Goal: Book appointment/travel/reservation

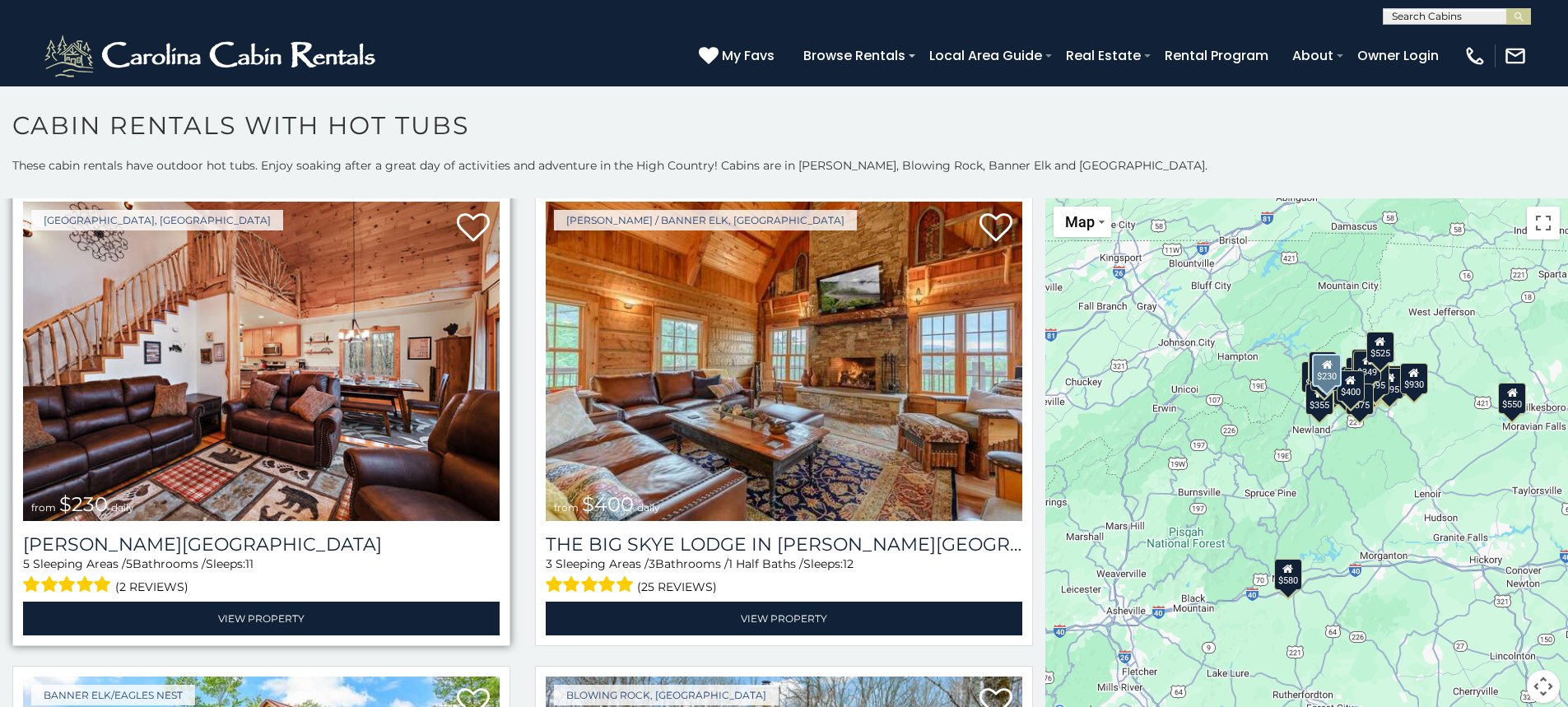
scroll to position [3374, 0]
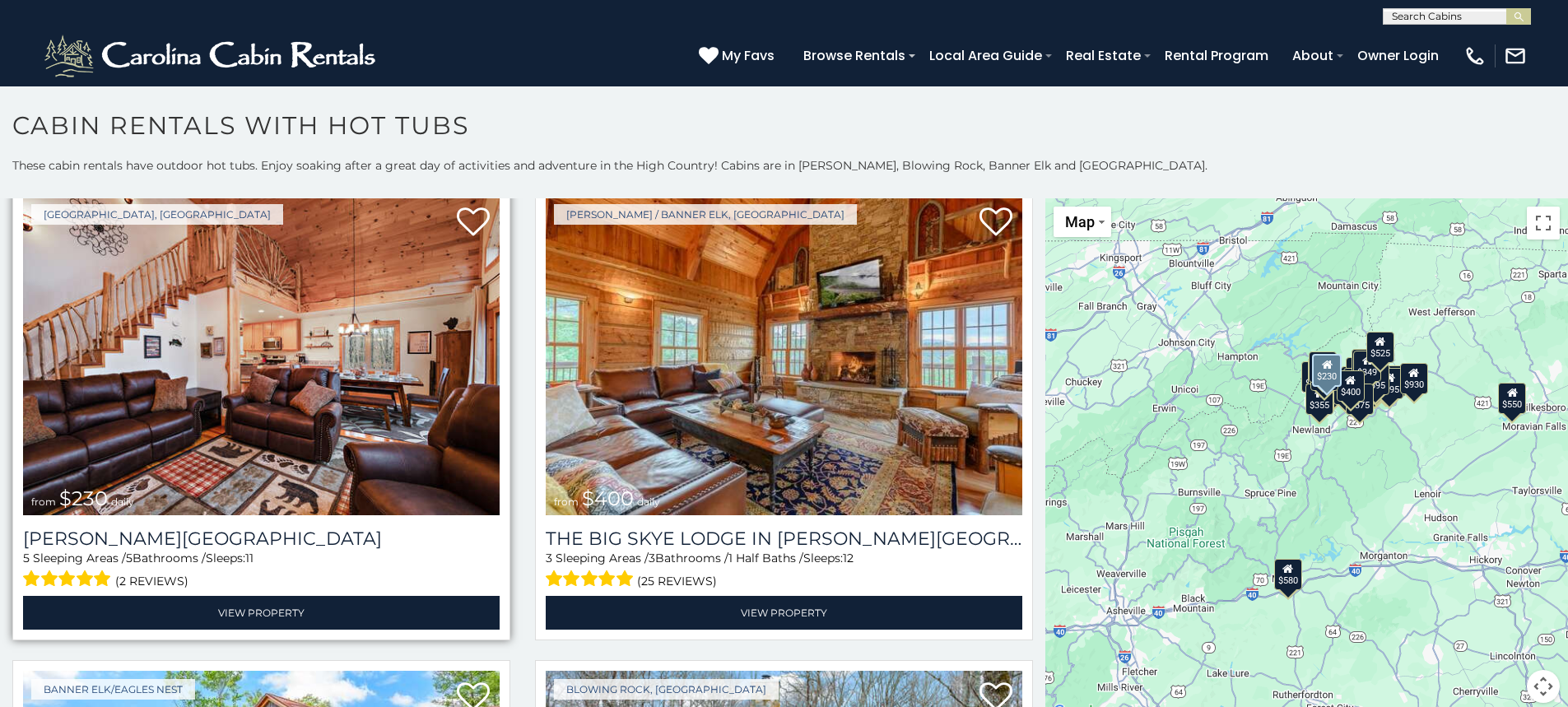
click at [239, 421] on img at bounding box center [262, 356] width 477 height 319
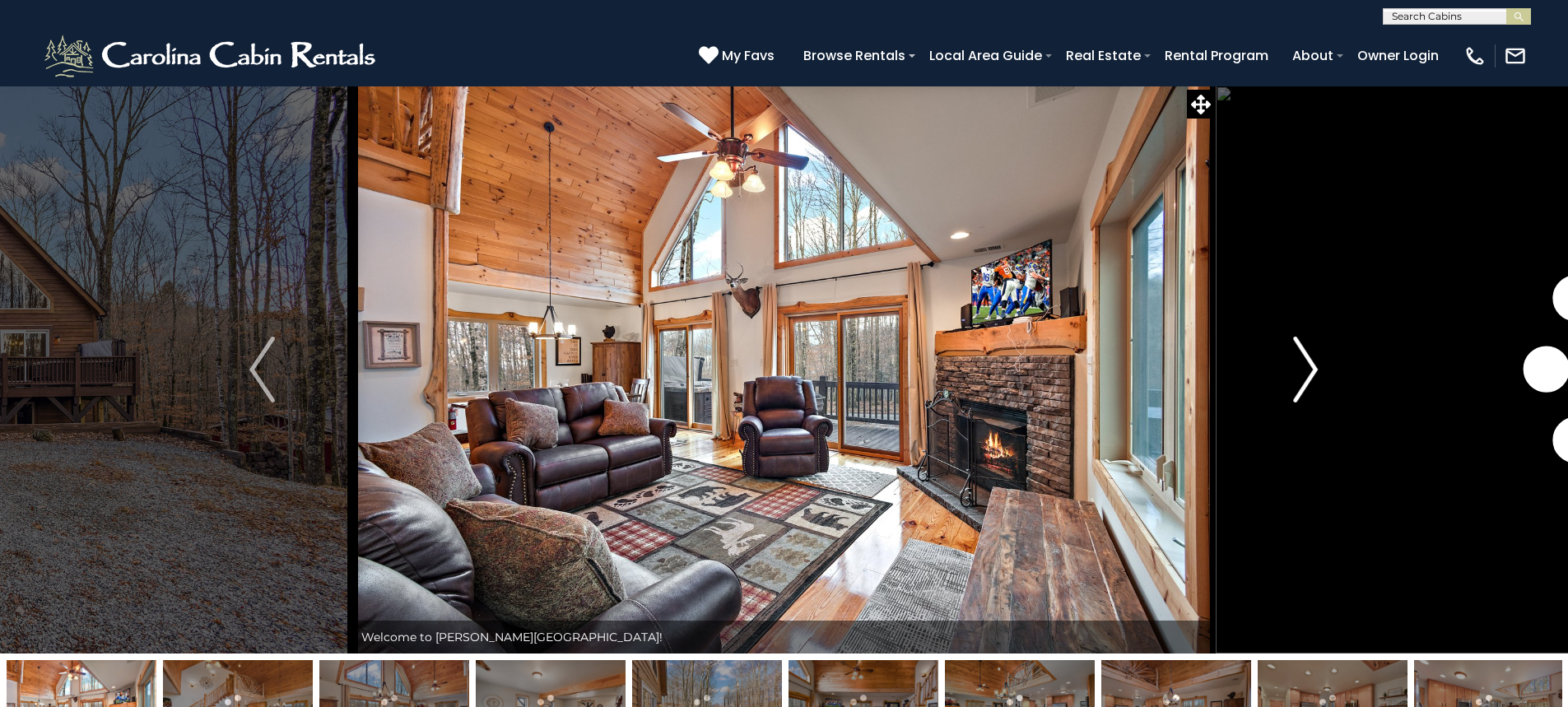
click at [1307, 366] on img "Next" at bounding box center [1305, 370] width 24 height 66
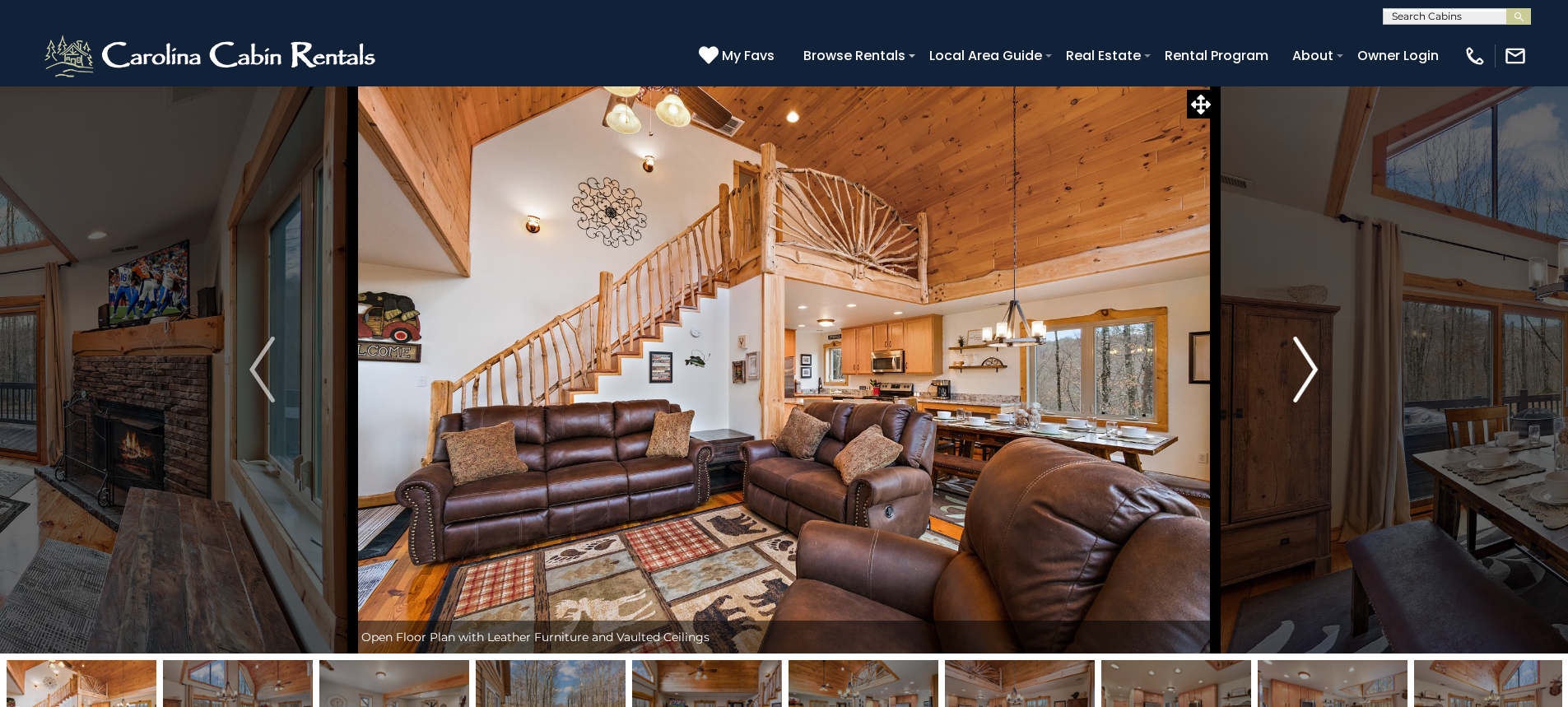
click at [1307, 360] on img "Next" at bounding box center [1305, 370] width 24 height 66
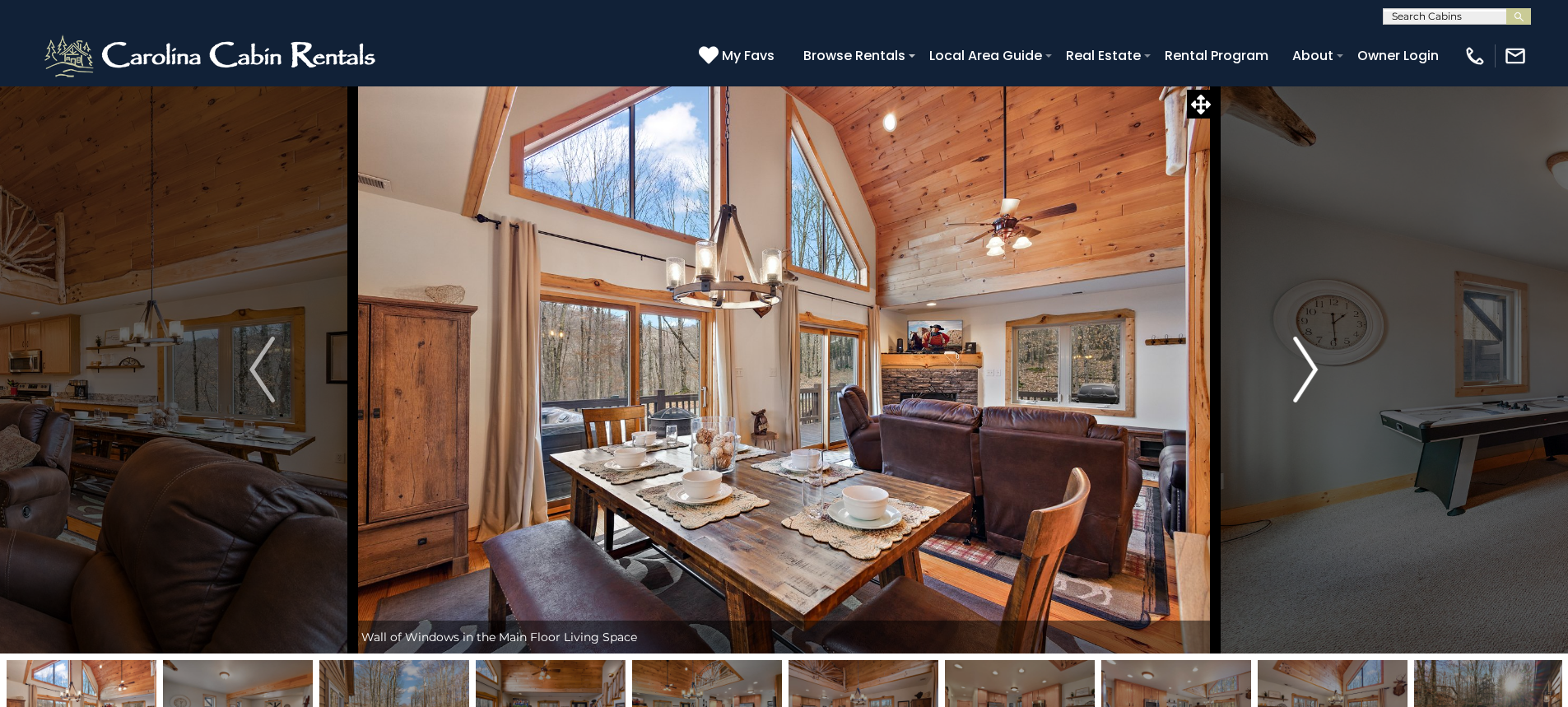
click at [1307, 360] on img "Next" at bounding box center [1305, 370] width 24 height 66
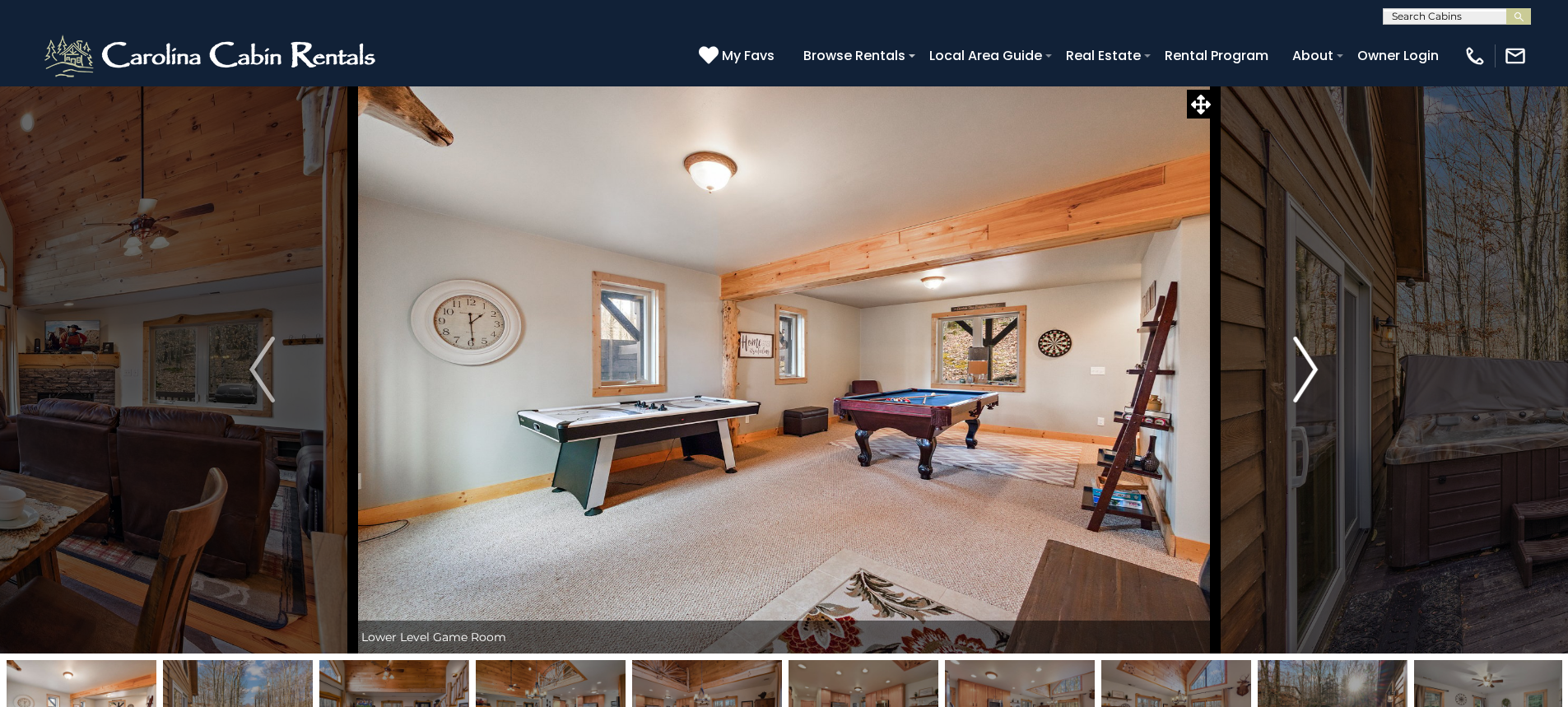
click at [1307, 360] on img "Next" at bounding box center [1305, 370] width 24 height 66
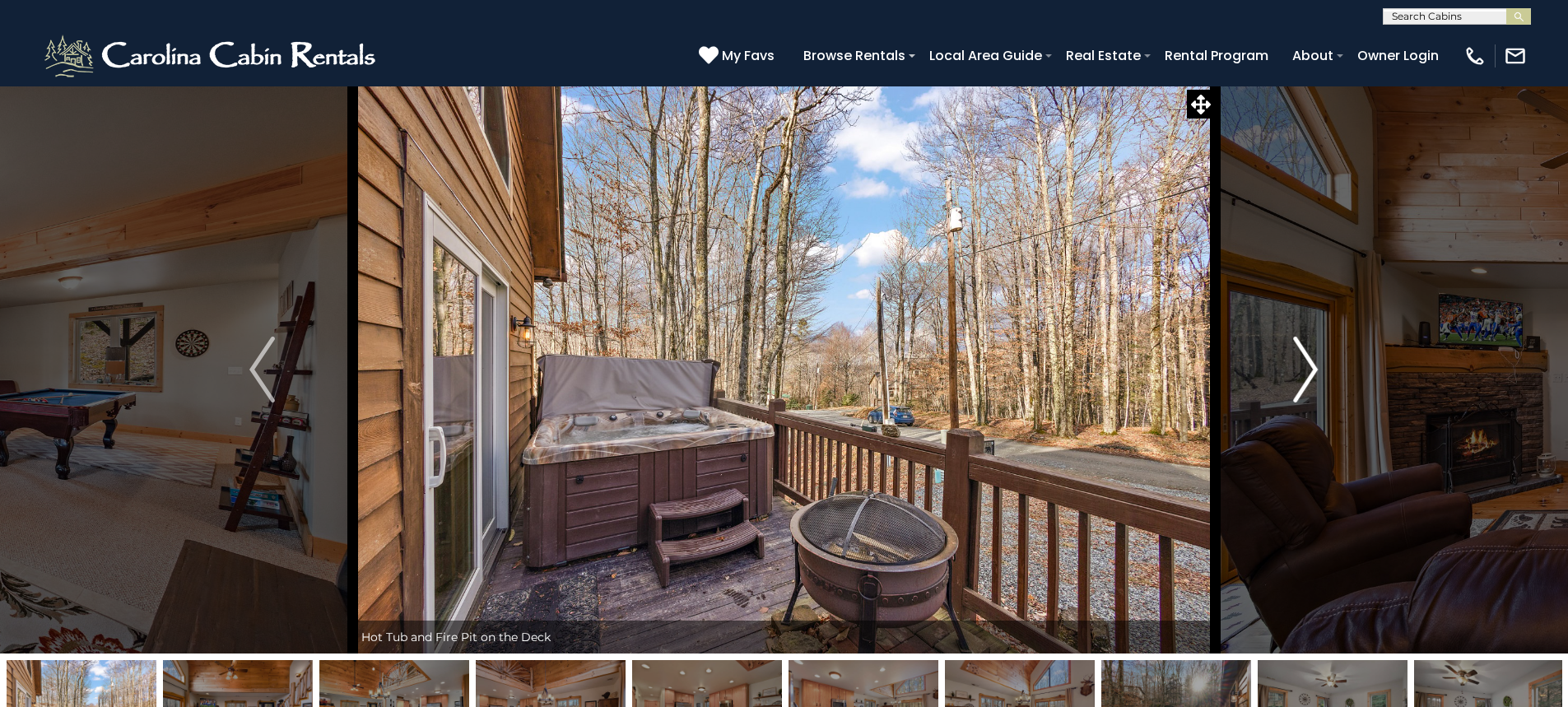
click at [1307, 360] on img "Next" at bounding box center [1305, 370] width 24 height 66
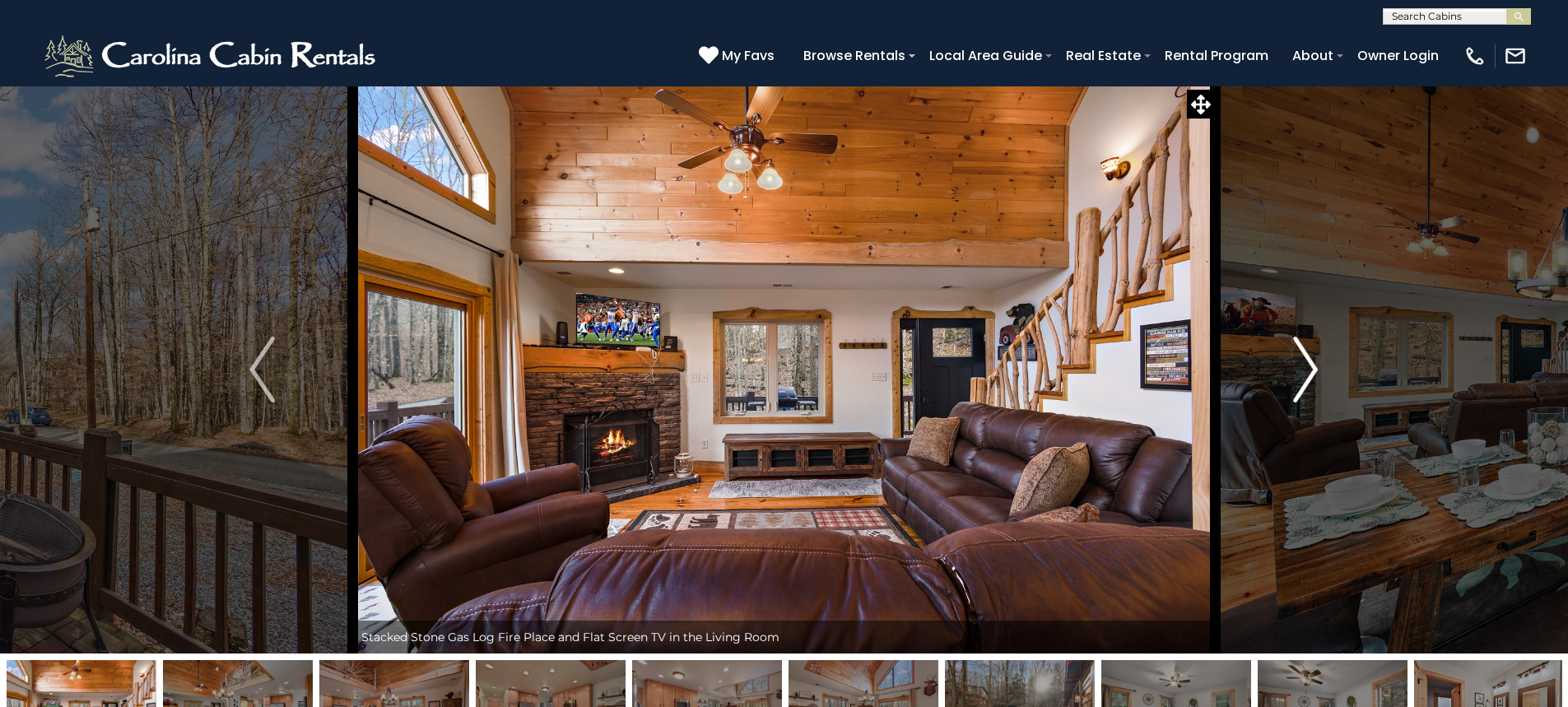
click at [1307, 360] on img "Next" at bounding box center [1305, 370] width 24 height 66
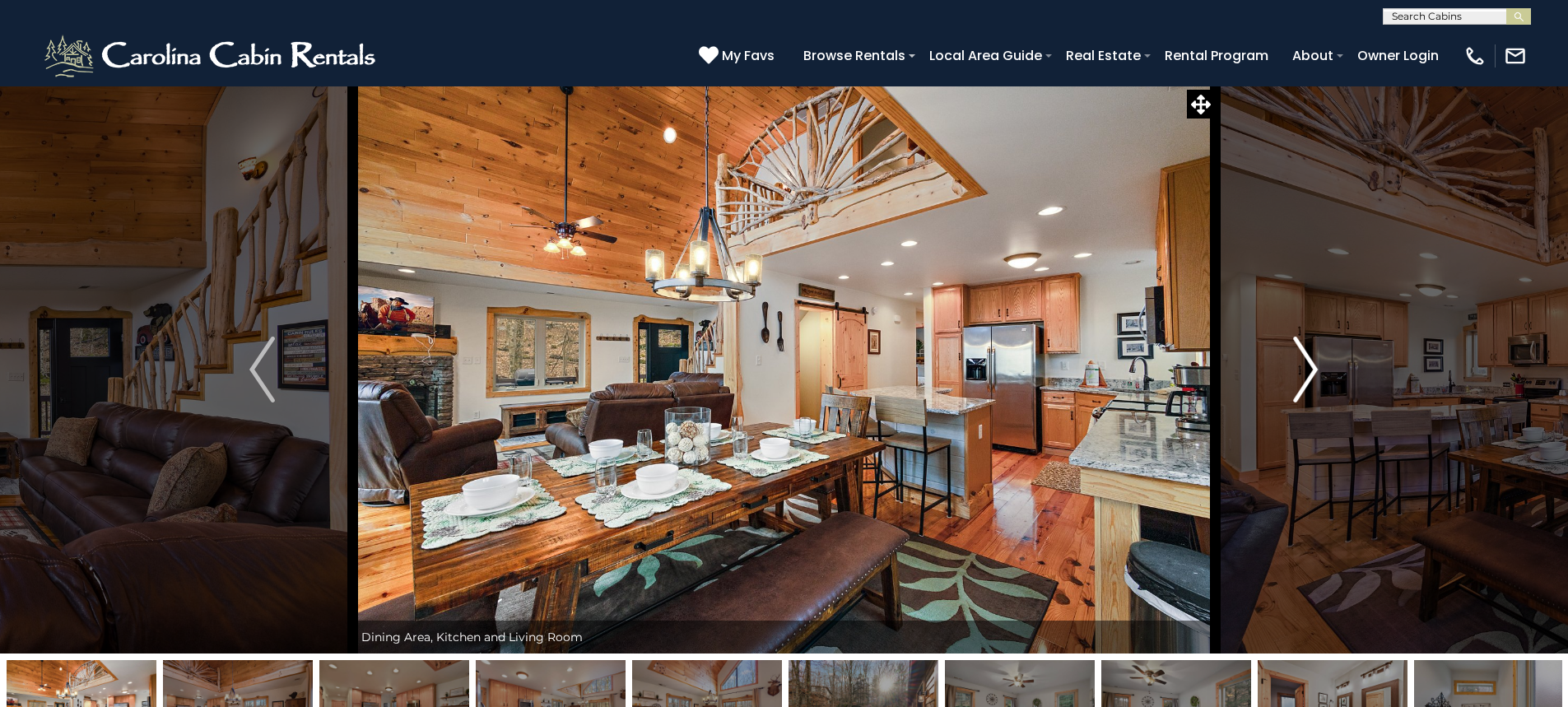
click at [1307, 360] on img "Next" at bounding box center [1305, 370] width 24 height 66
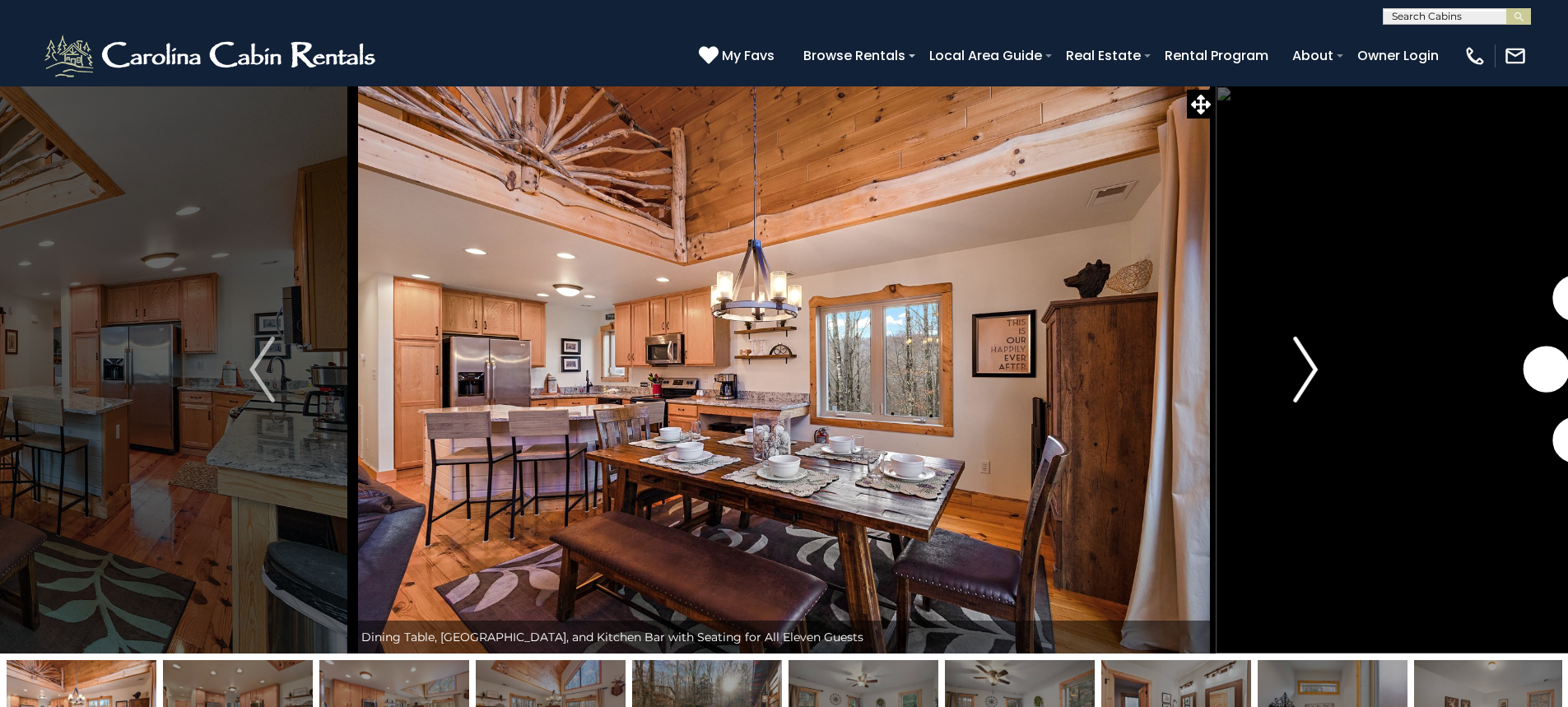
click at [1307, 360] on img "Next" at bounding box center [1305, 370] width 24 height 66
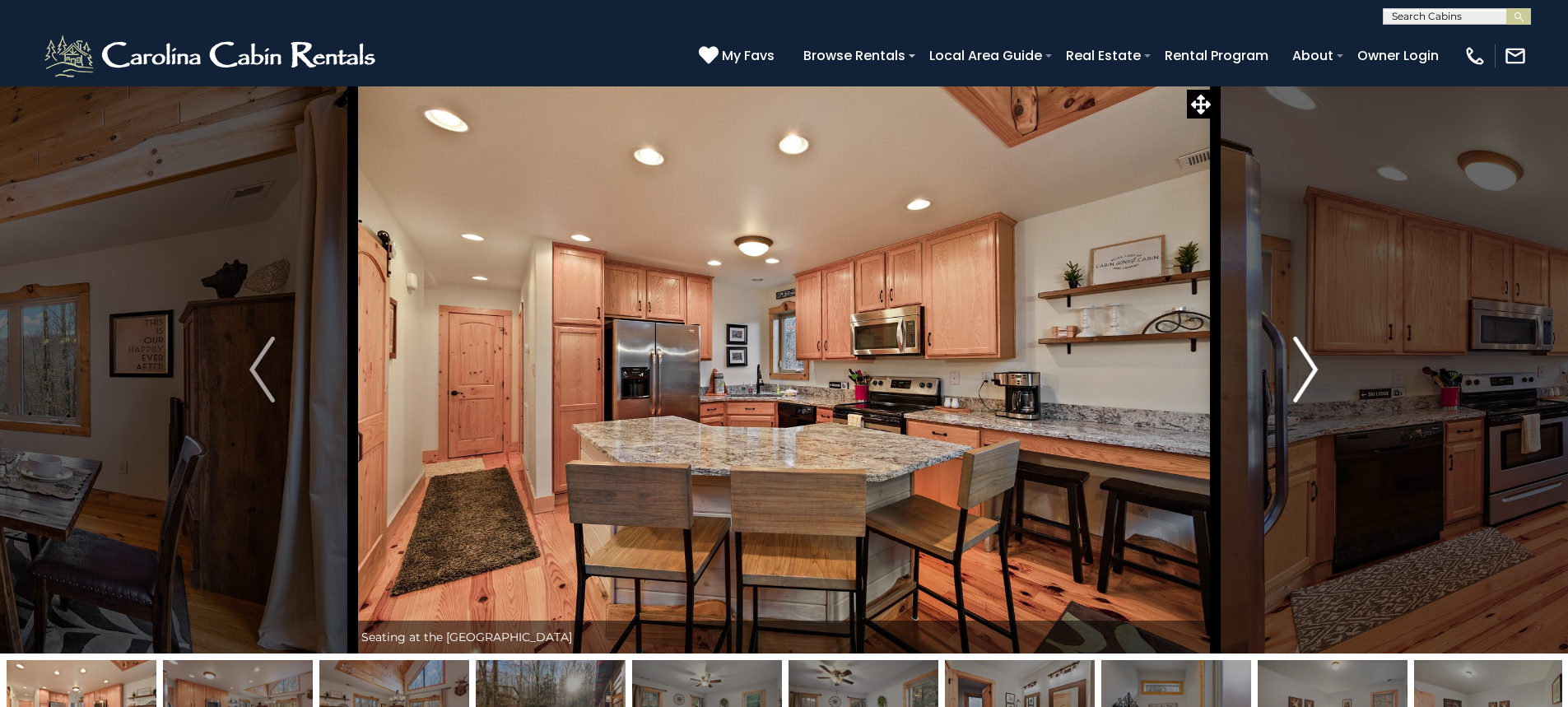
click at [1307, 360] on img "Next" at bounding box center [1305, 370] width 24 height 66
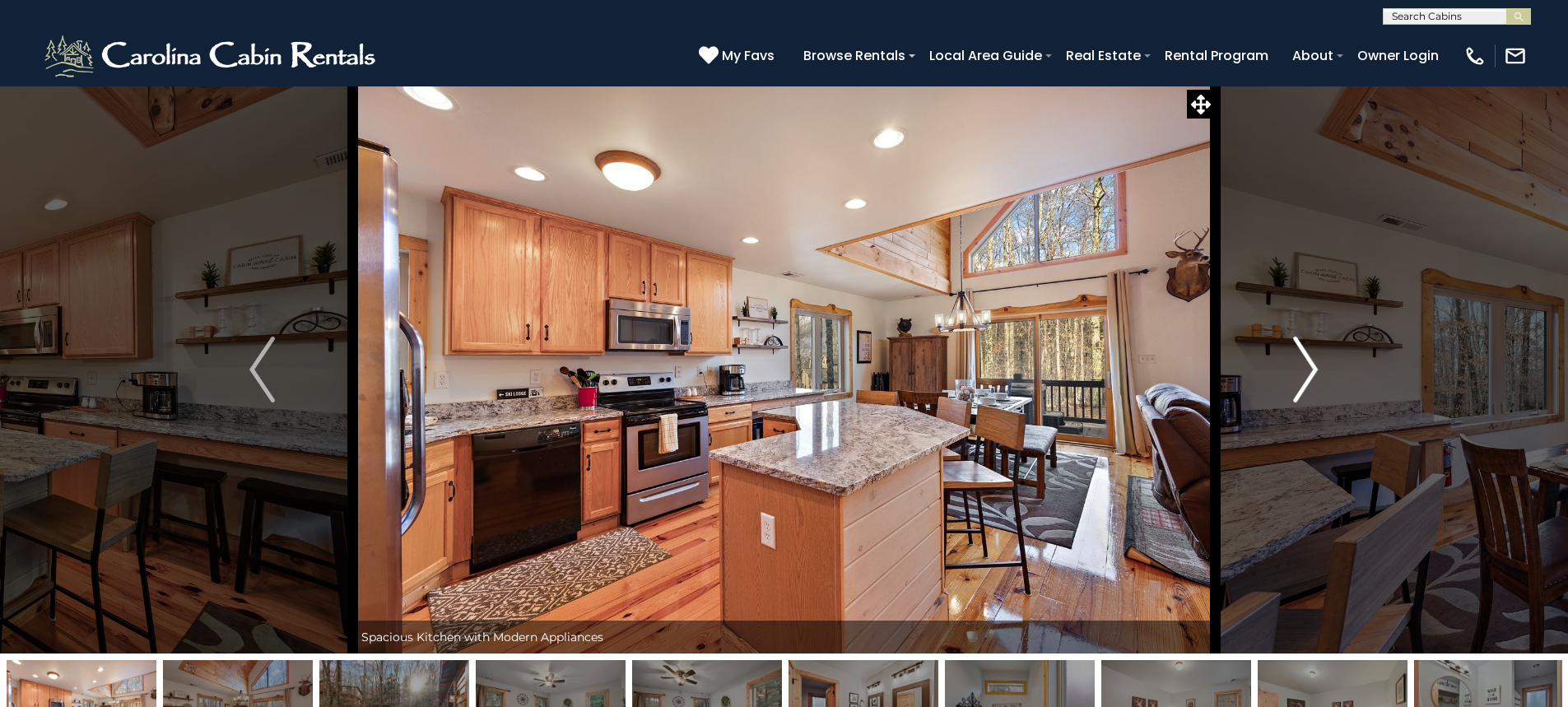
click at [1307, 360] on img "Next" at bounding box center [1305, 370] width 24 height 66
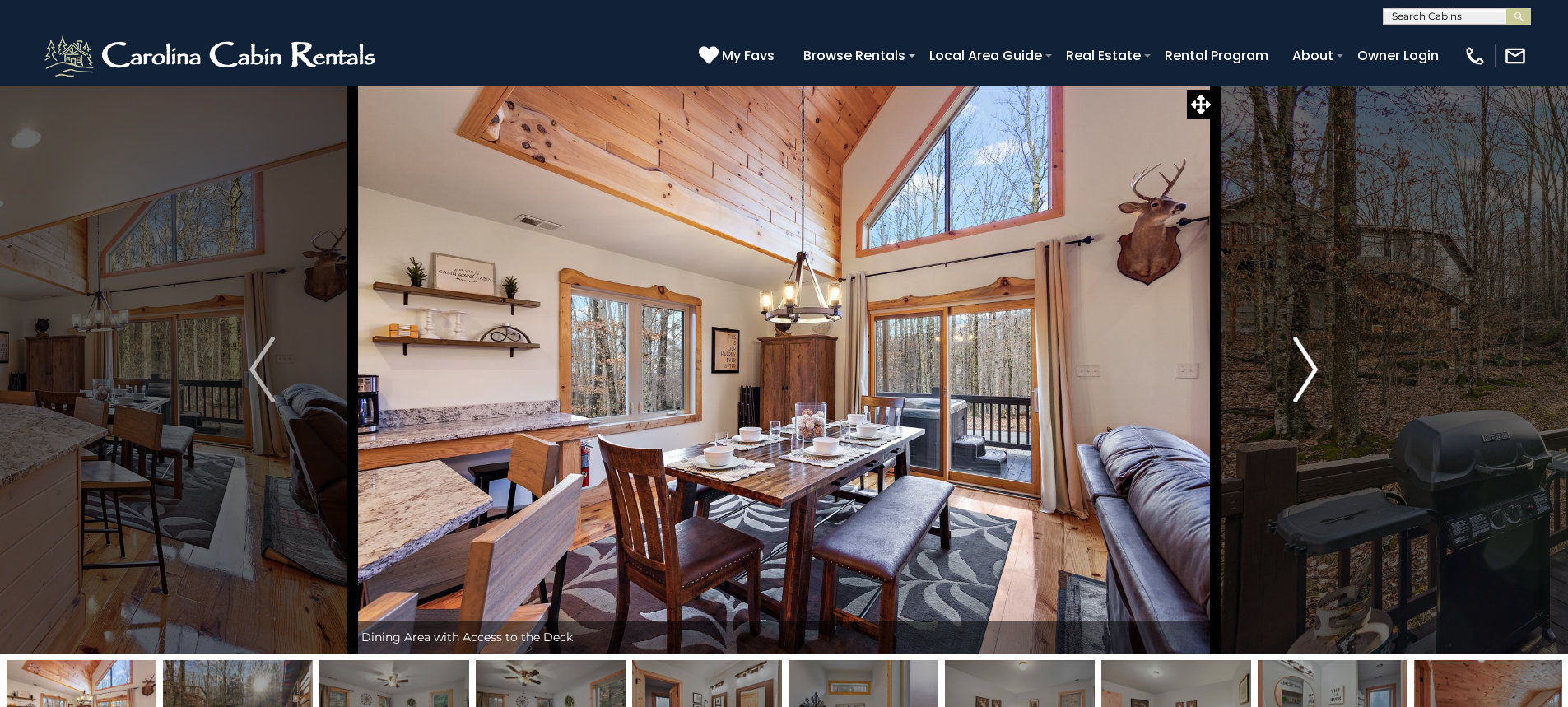
click at [1307, 360] on img "Next" at bounding box center [1305, 370] width 24 height 66
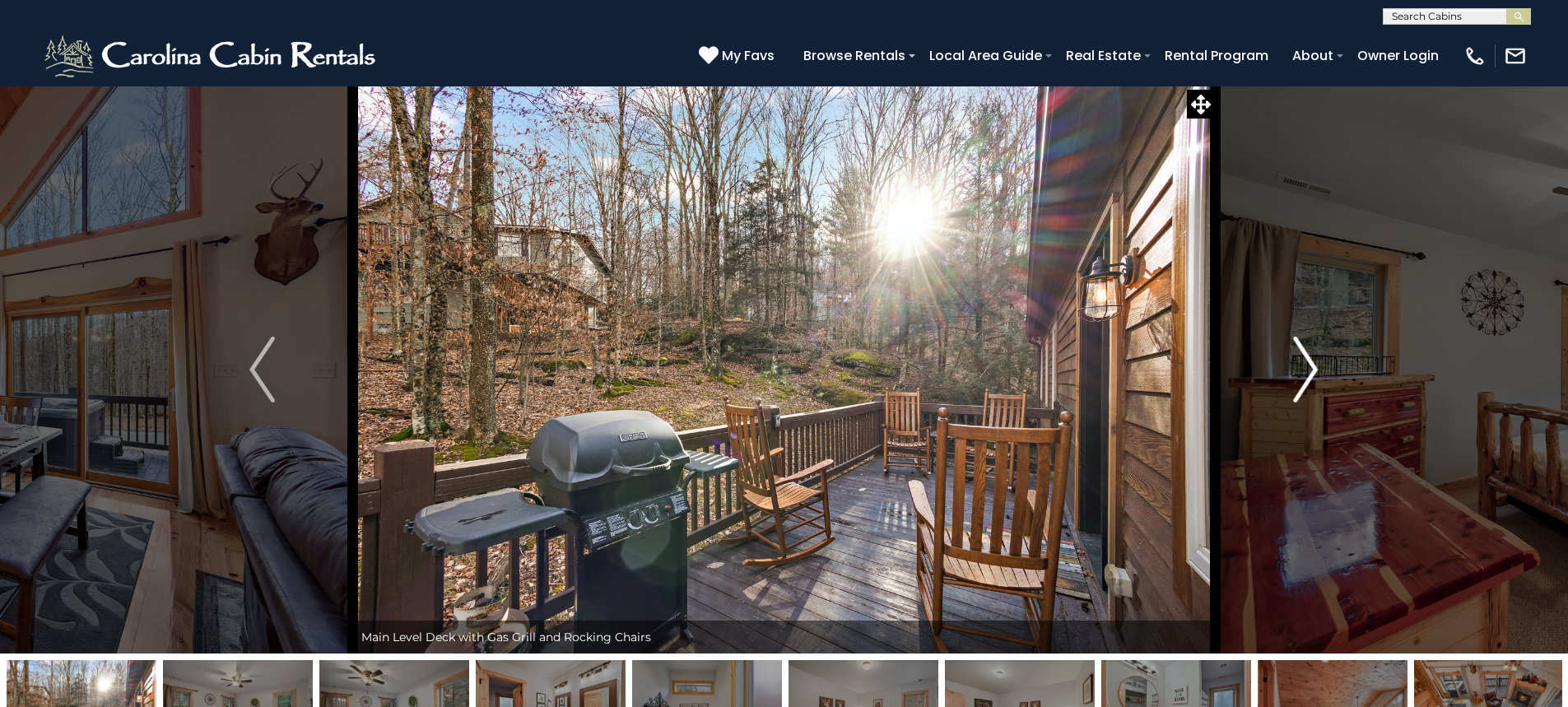
click at [1307, 360] on img "Next" at bounding box center [1305, 370] width 24 height 66
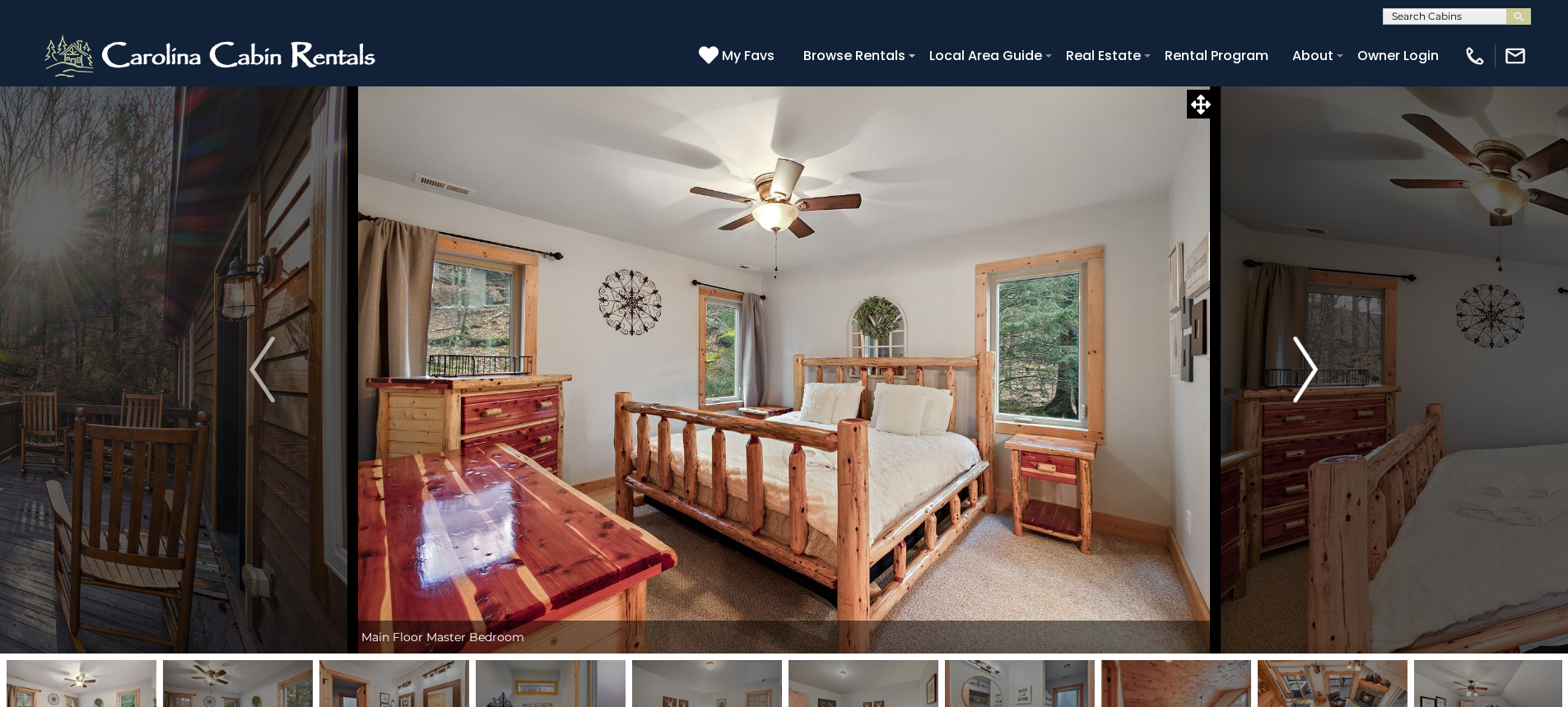
click at [1307, 360] on img "Next" at bounding box center [1305, 370] width 24 height 66
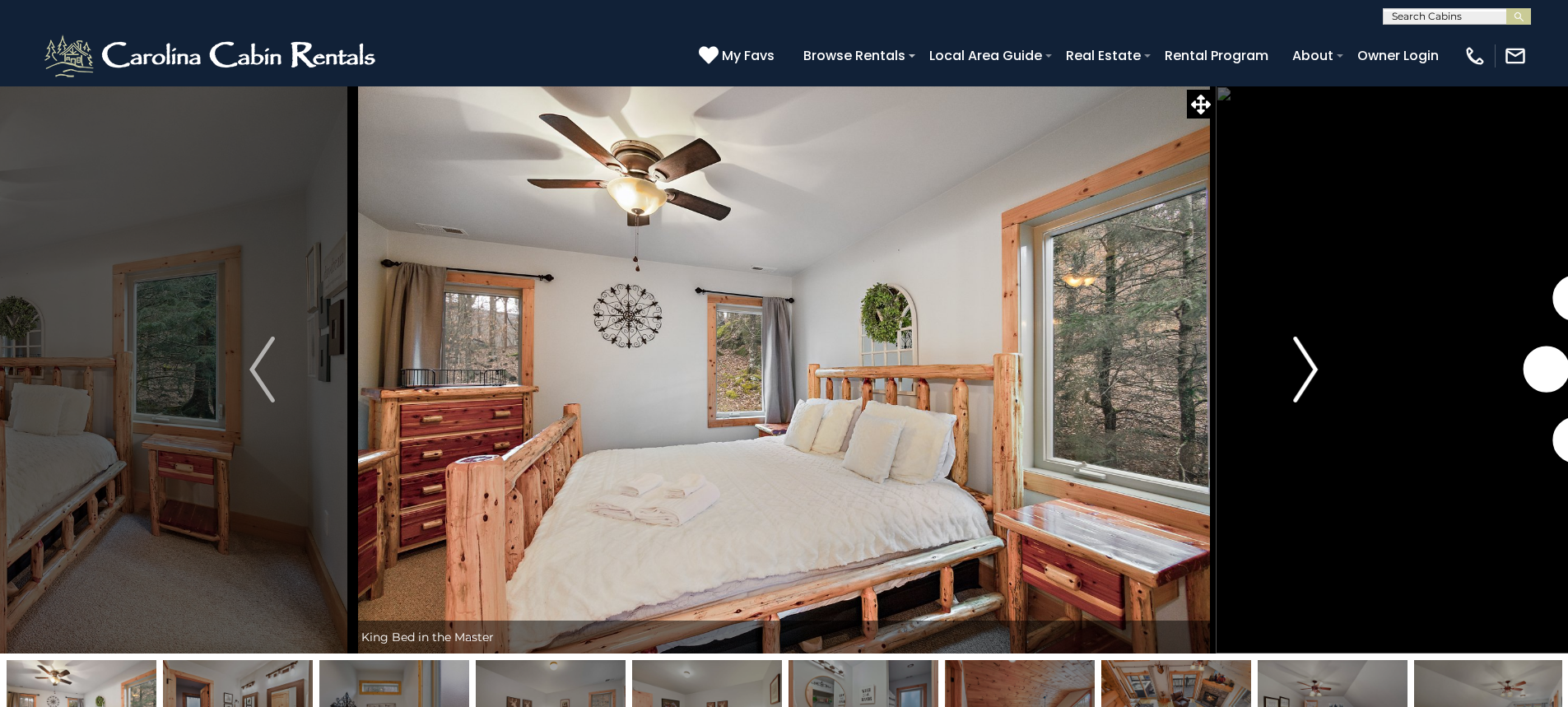
click at [1307, 360] on img "Next" at bounding box center [1305, 370] width 24 height 66
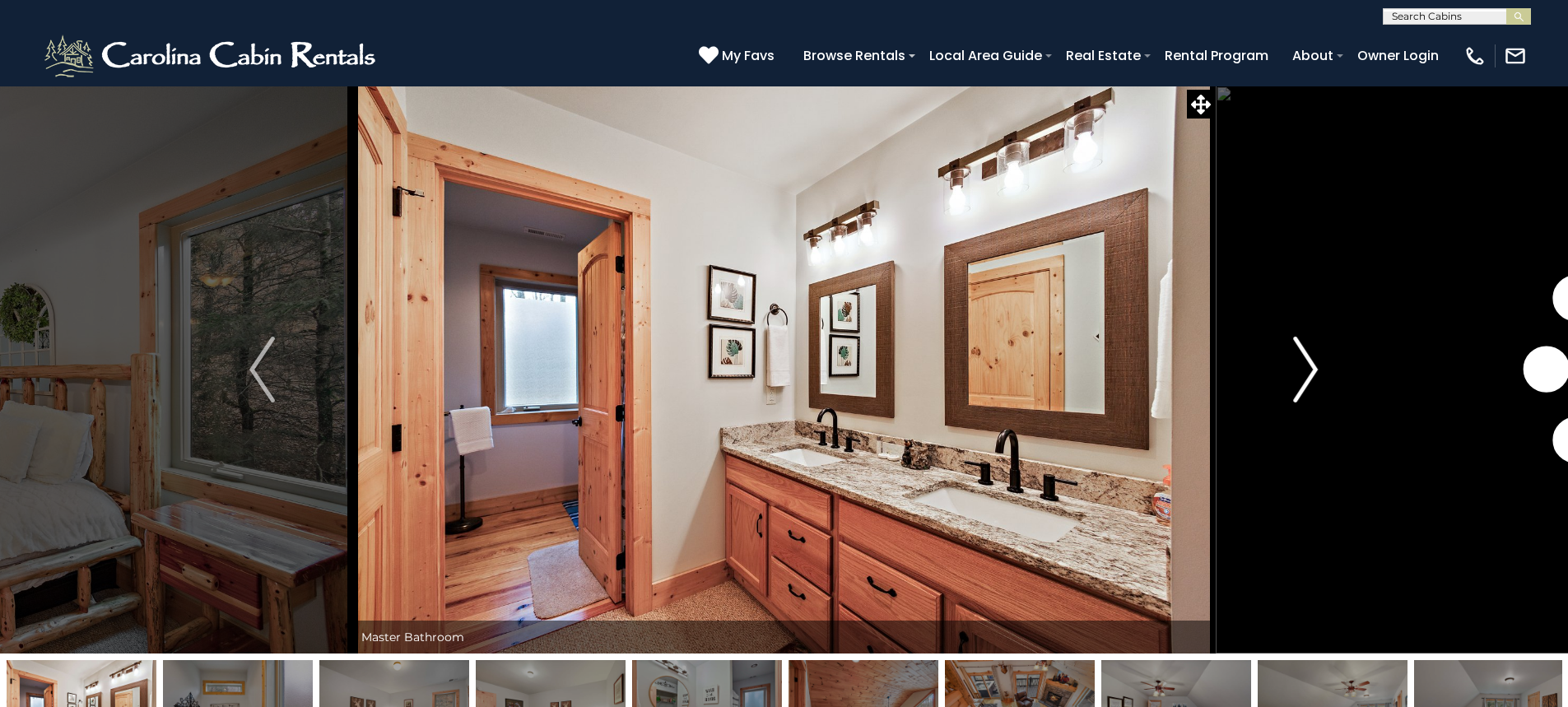
click at [1307, 360] on img "Next" at bounding box center [1305, 370] width 24 height 66
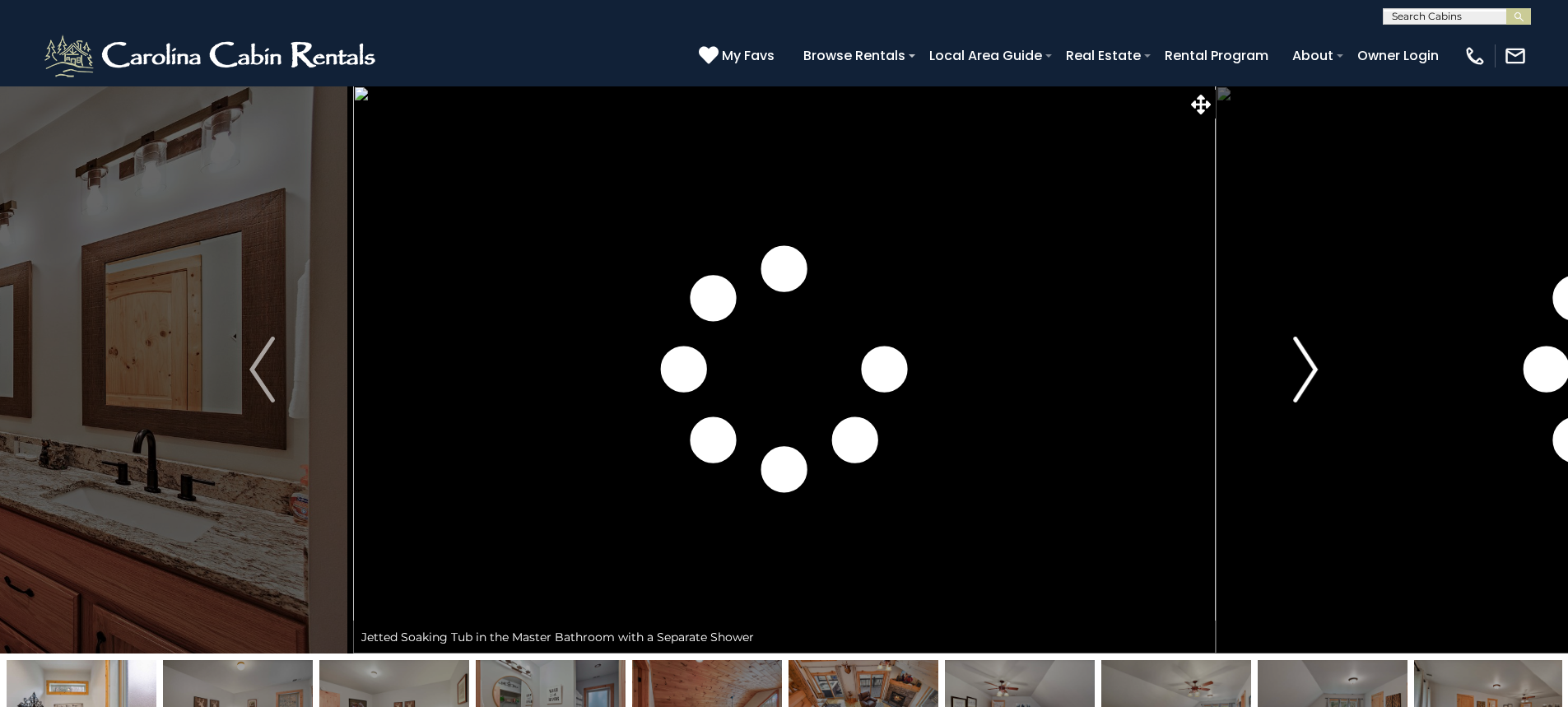
click at [1307, 360] on img "Next" at bounding box center [1305, 370] width 24 height 66
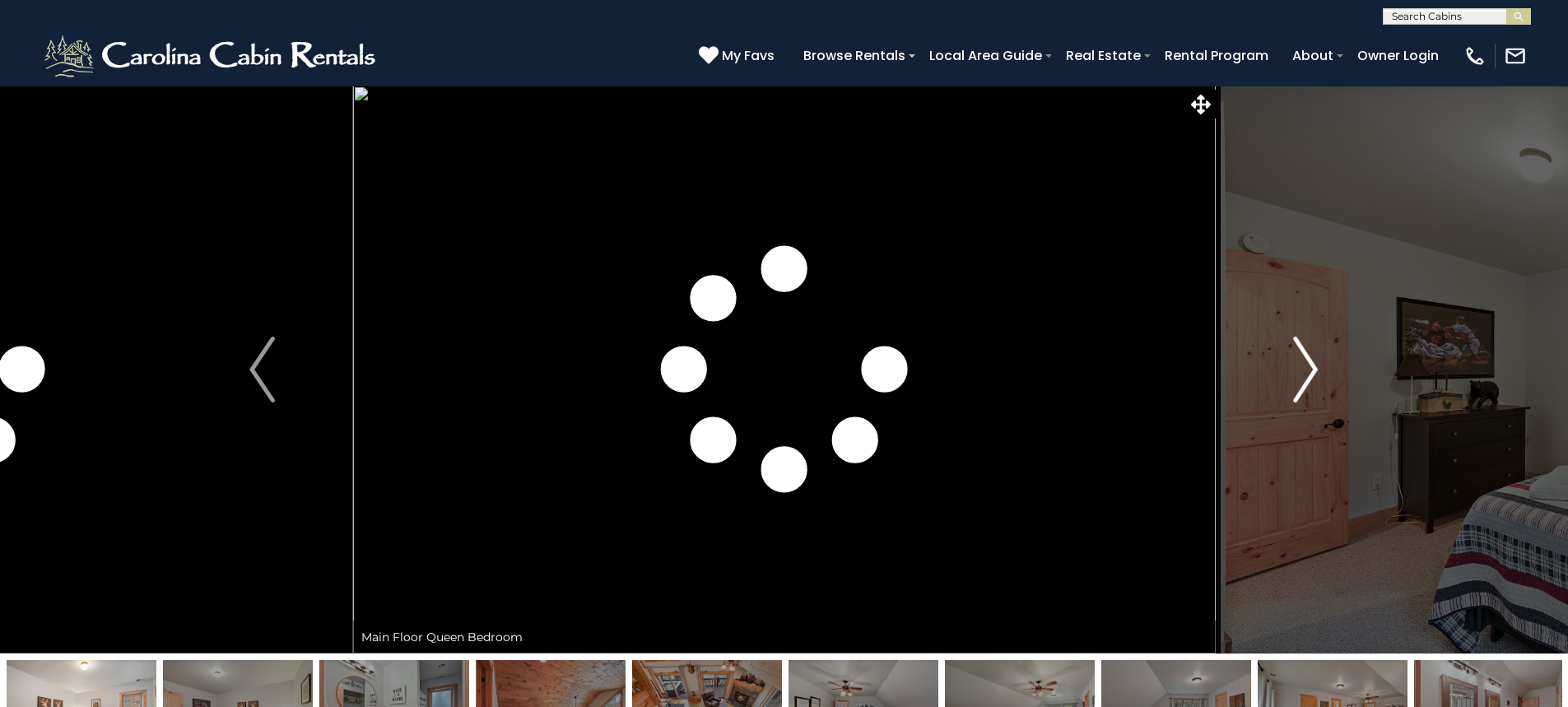
click at [1307, 360] on img "Next" at bounding box center [1305, 370] width 24 height 66
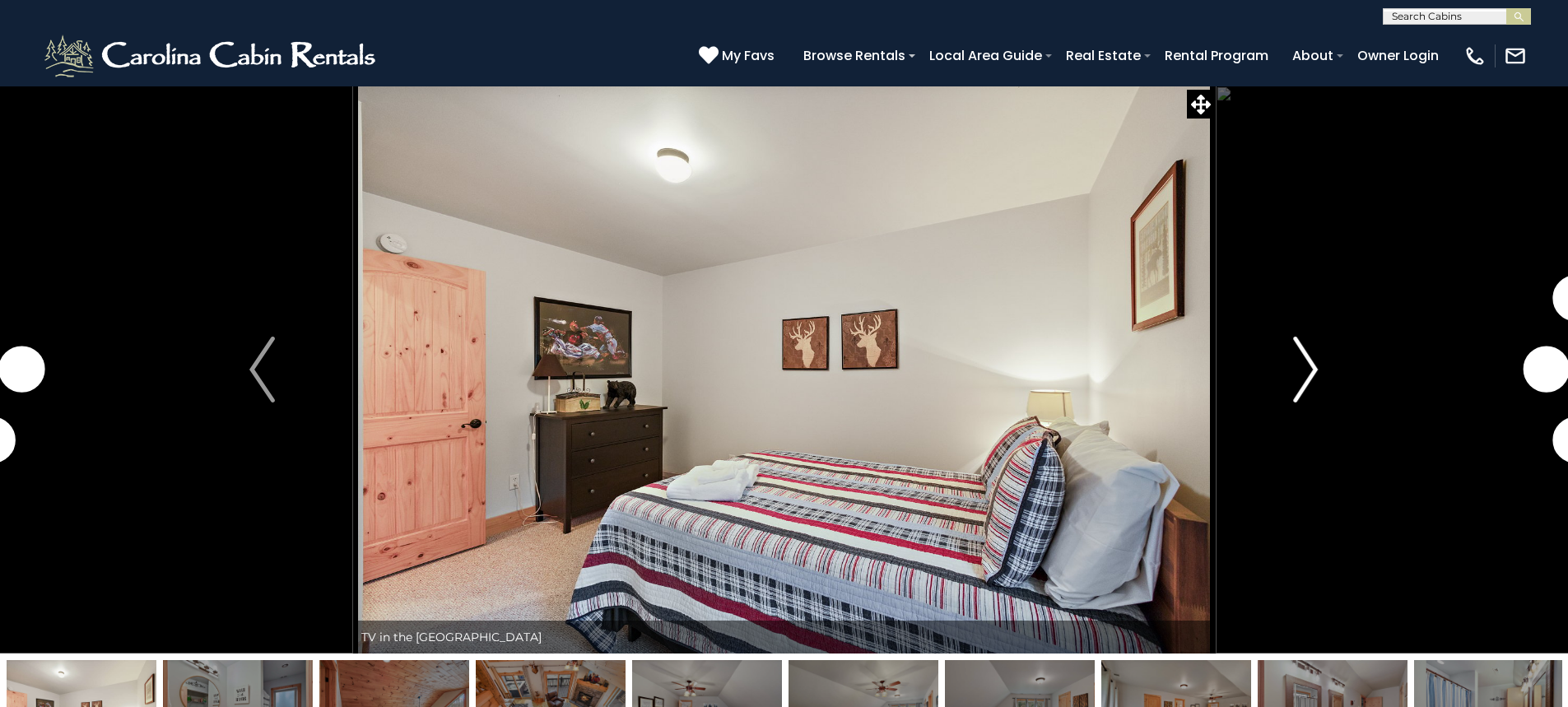
click at [1307, 360] on img "Next" at bounding box center [1305, 370] width 24 height 66
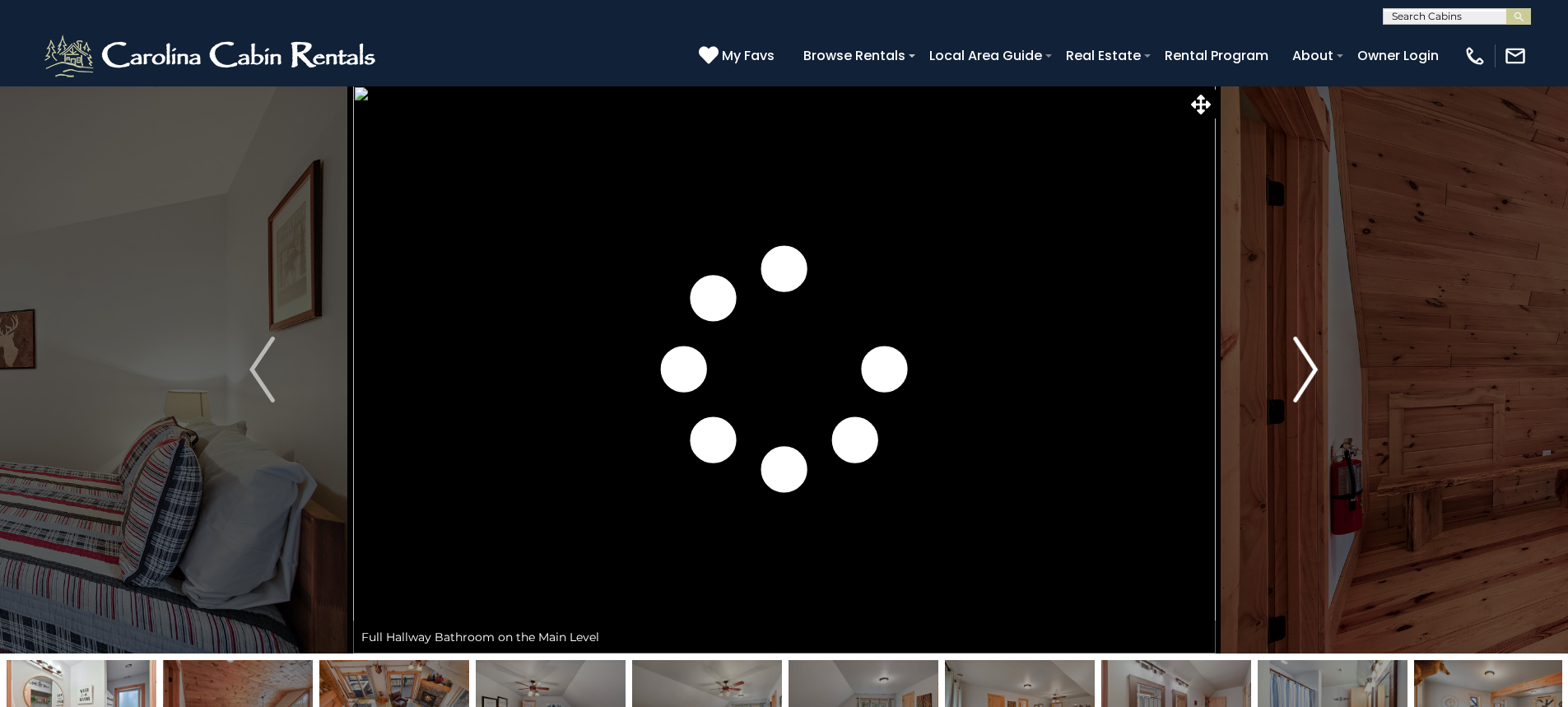
click at [1307, 360] on img "Next" at bounding box center [1305, 370] width 24 height 66
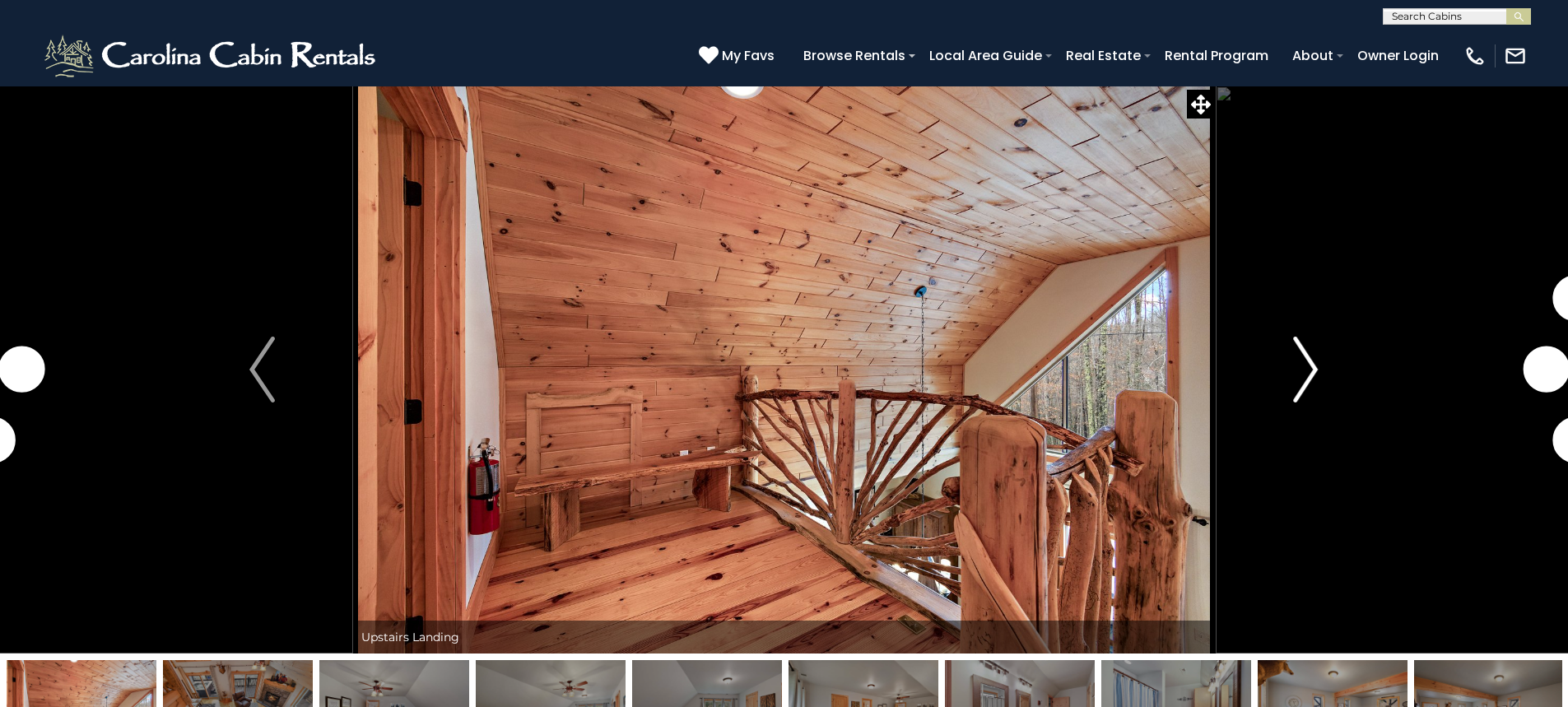
click at [1307, 360] on img "Next" at bounding box center [1305, 370] width 24 height 66
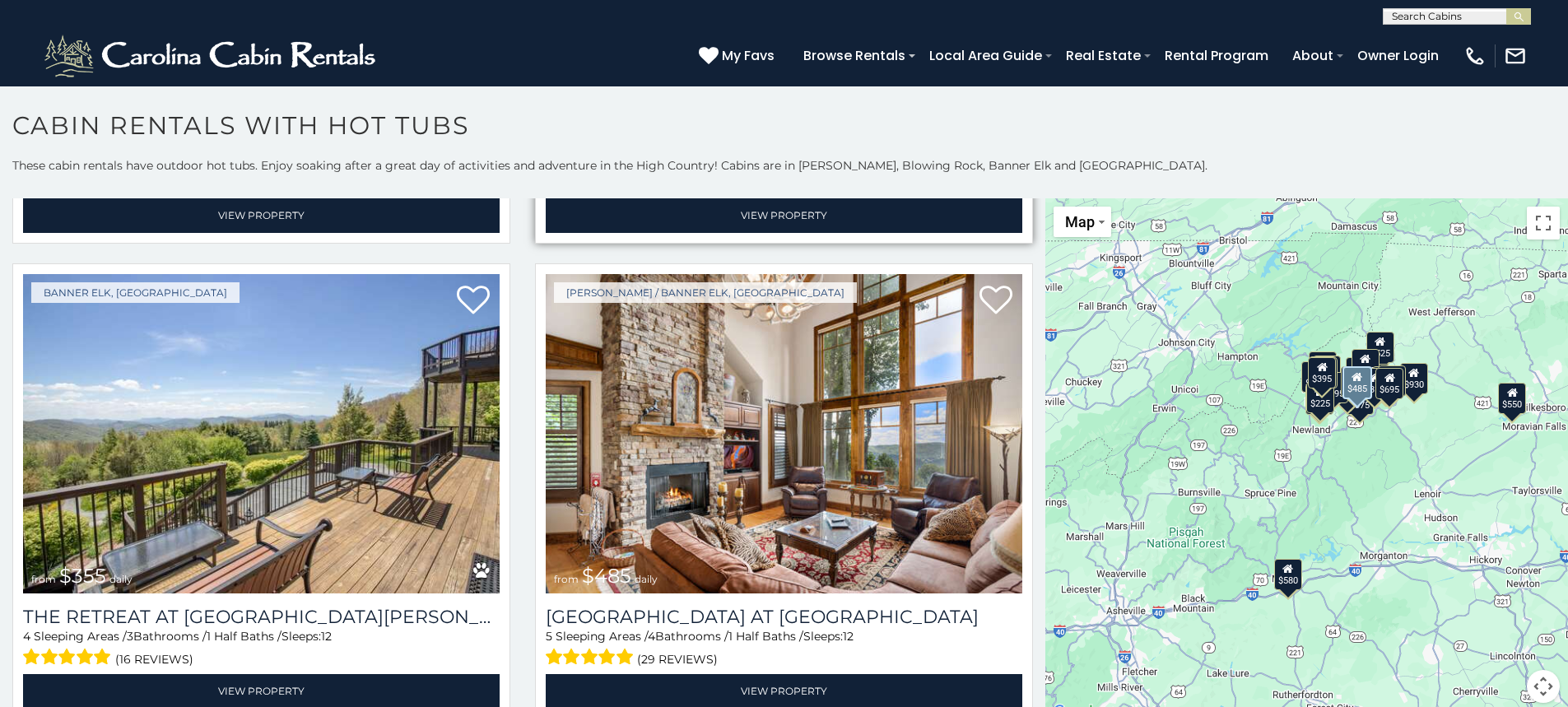
scroll to position [6173, 0]
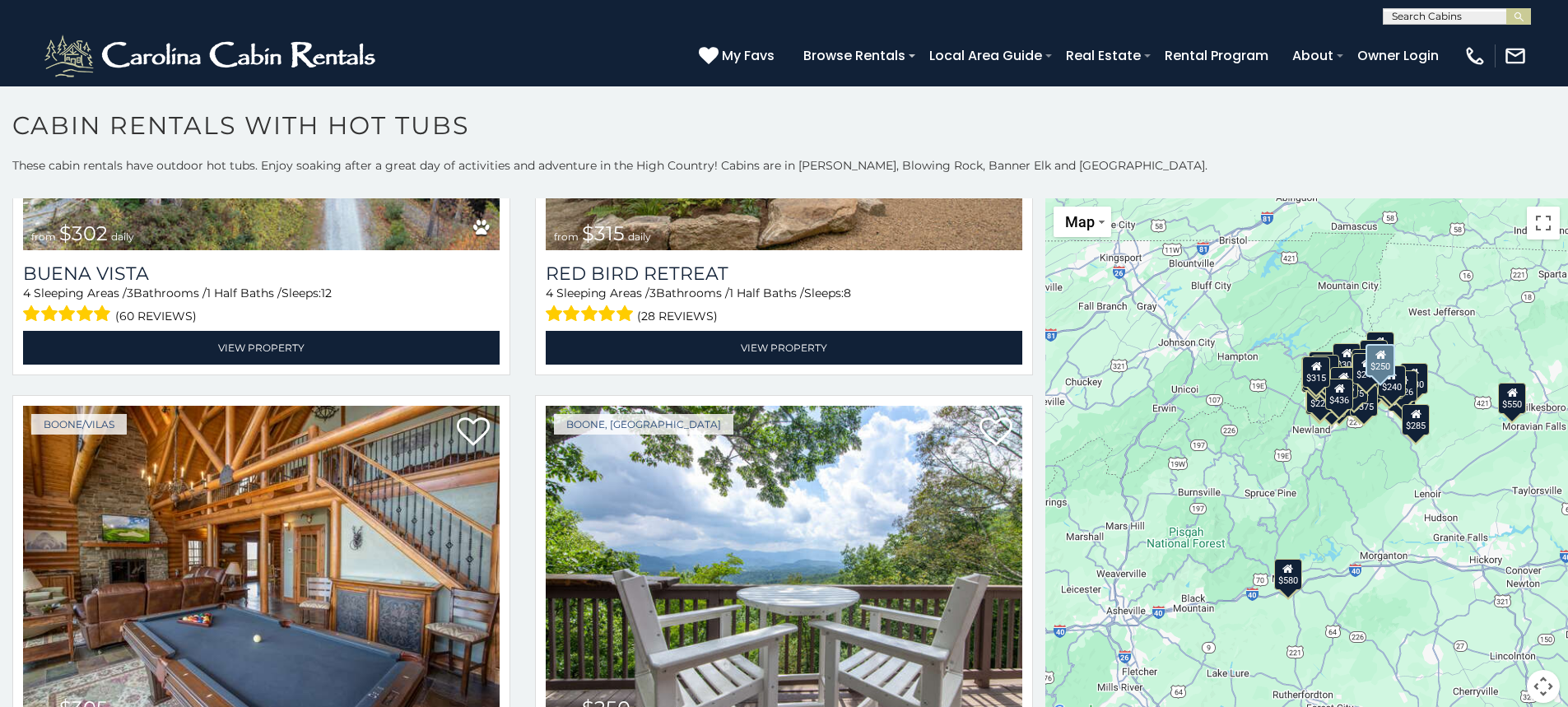
scroll to position [13625, 0]
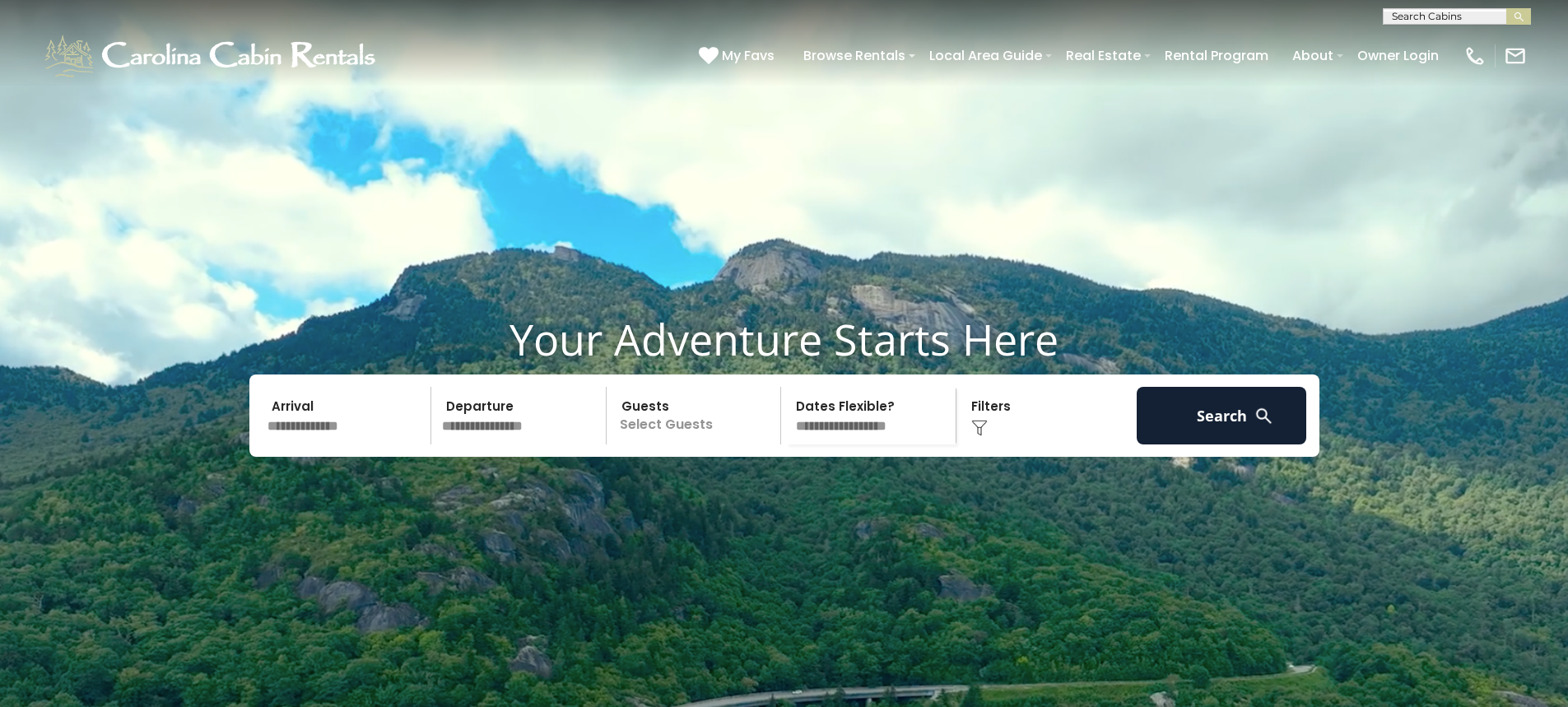
click at [335, 444] on input "text" at bounding box center [346, 415] width 170 height 57
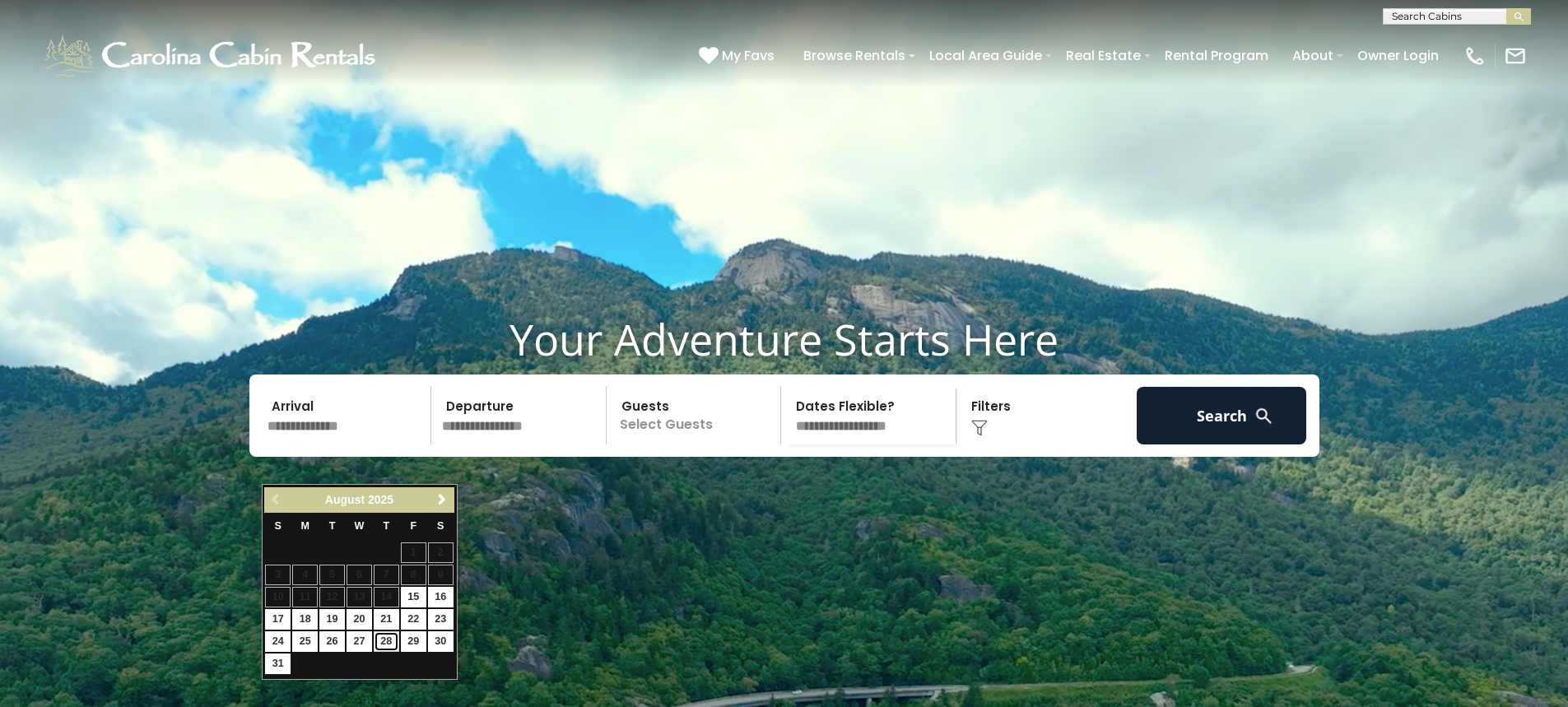
click at [394, 646] on link "28" at bounding box center [386, 641] width 25 height 21
type input "*******"
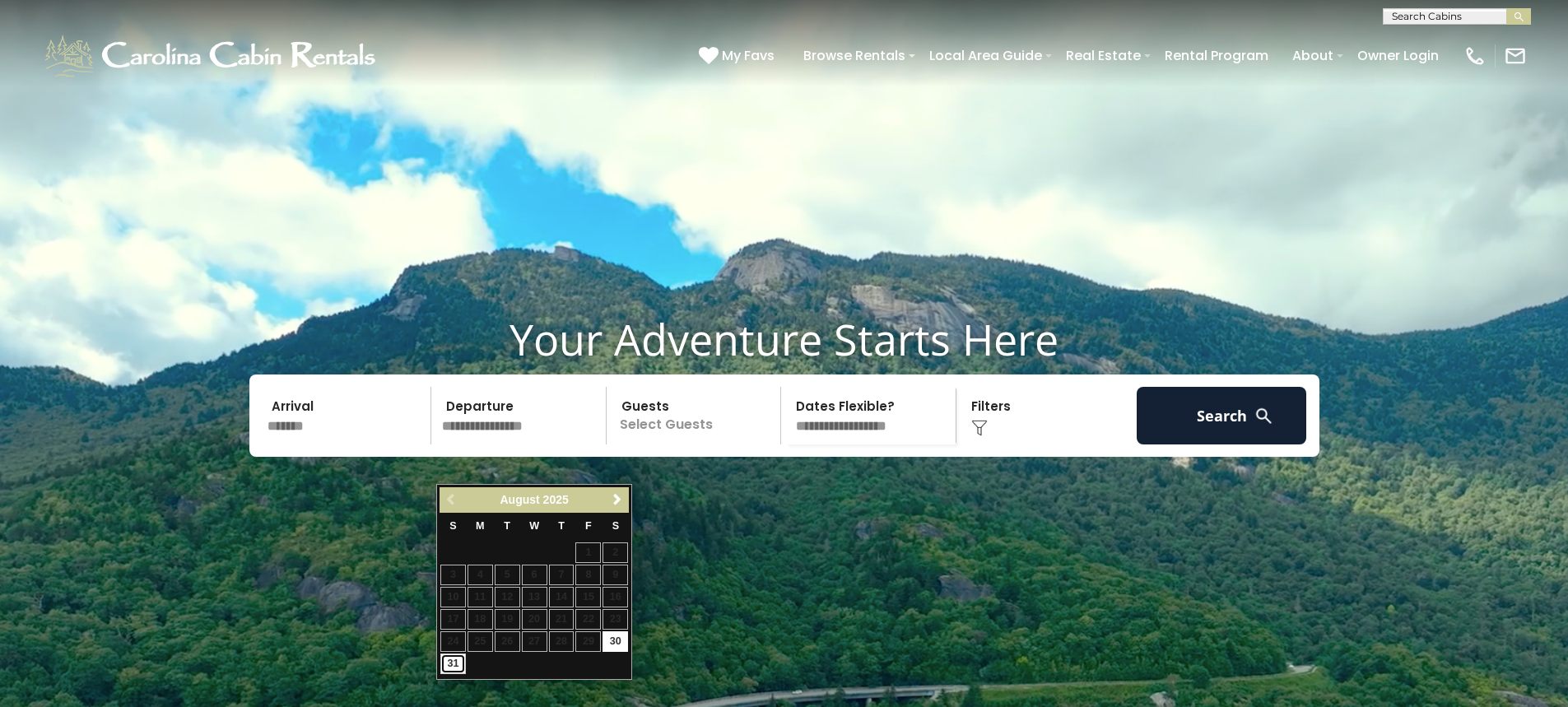
click at [456, 669] on link "31" at bounding box center [453, 664] width 25 height 21
type input "*******"
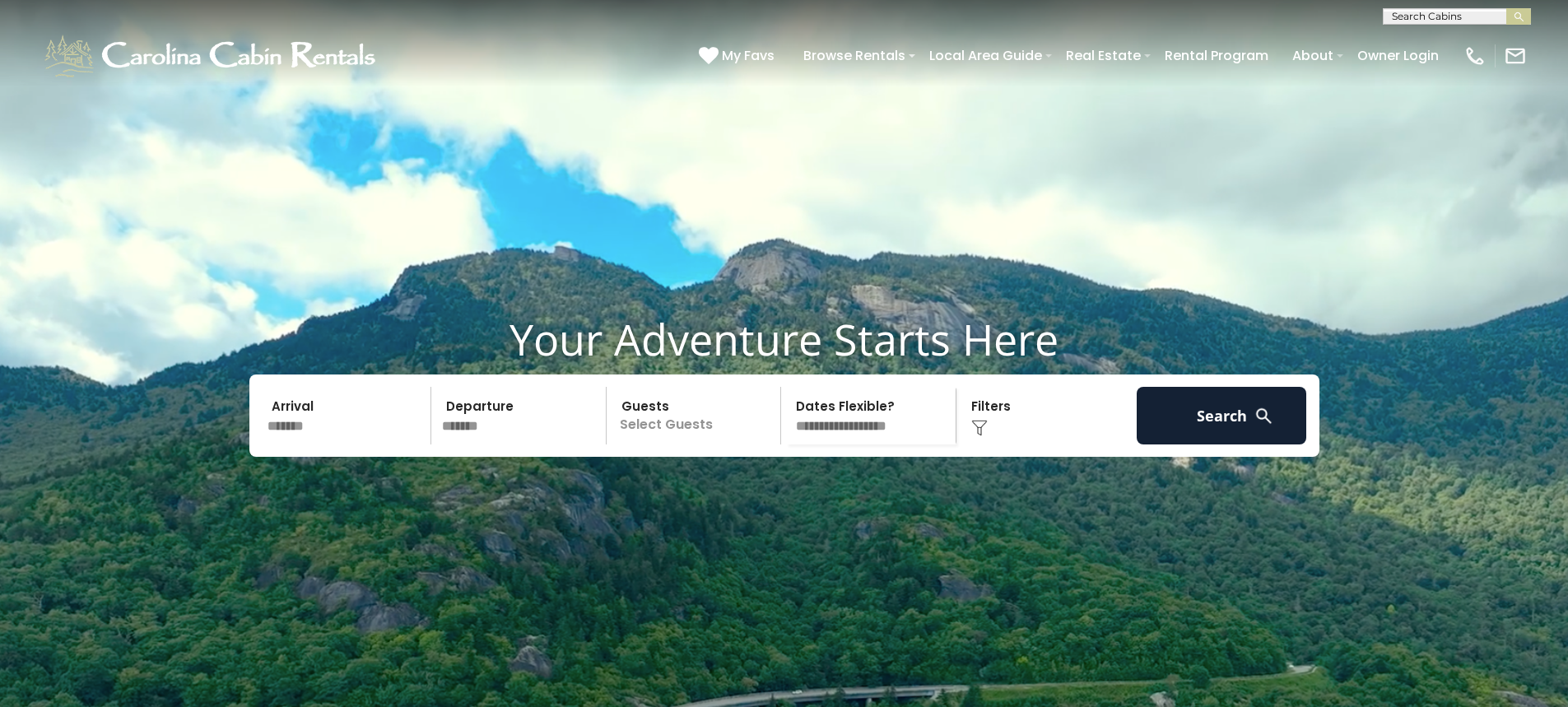
click at [730, 444] on p "Select Guests" at bounding box center [696, 415] width 170 height 57
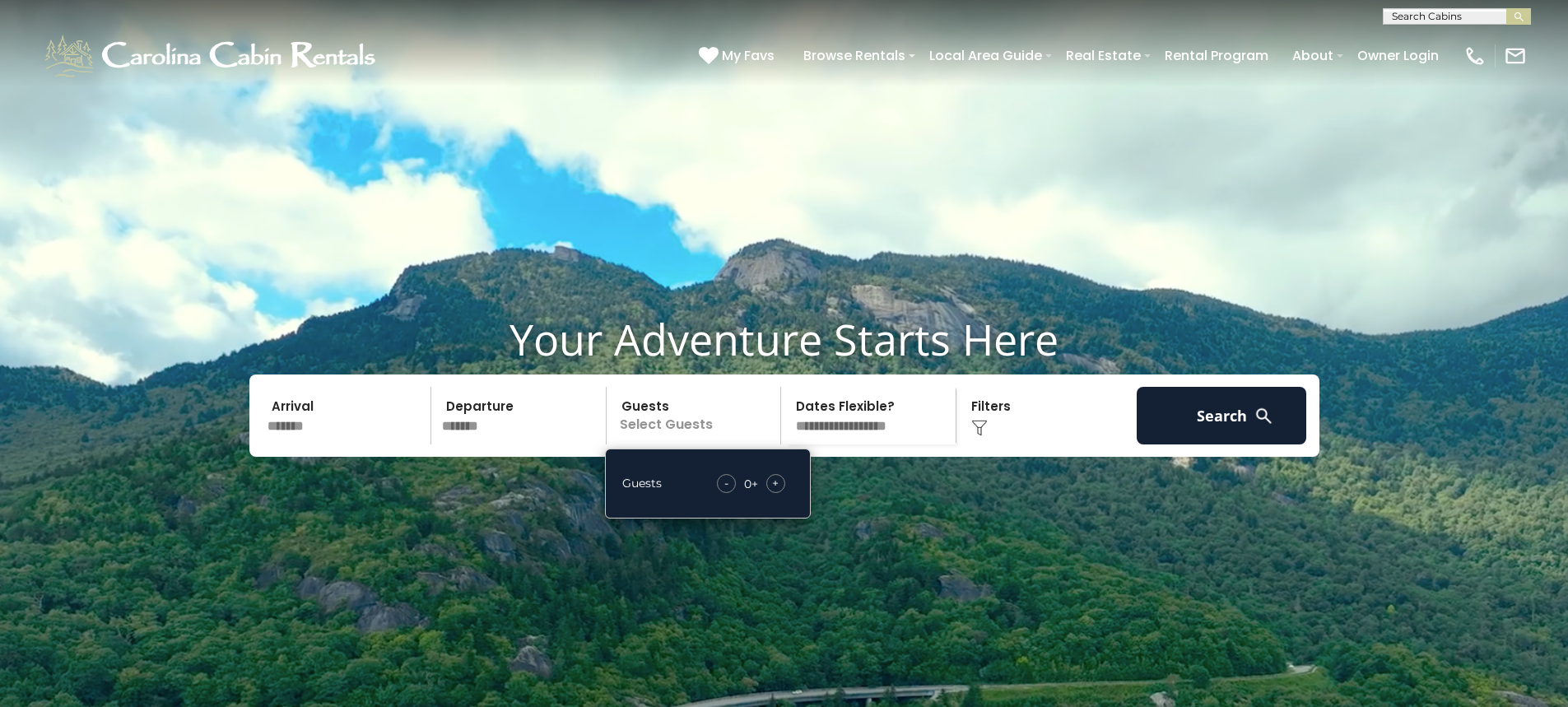
click at [772, 491] on span "+" at bounding box center [775, 484] width 7 height 17
click at [990, 444] on div "Click to Choose" at bounding box center [1046, 415] width 170 height 57
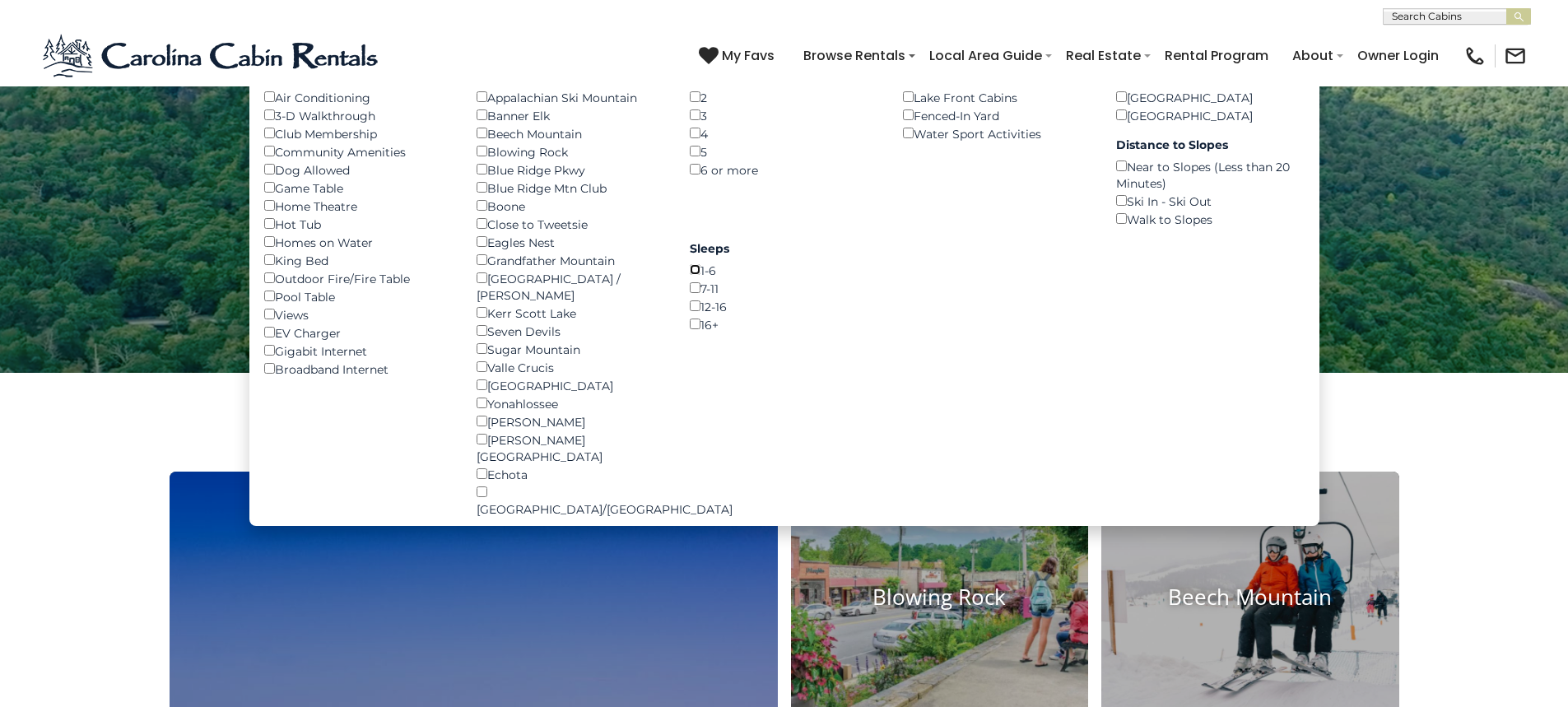
scroll to position [330, 0]
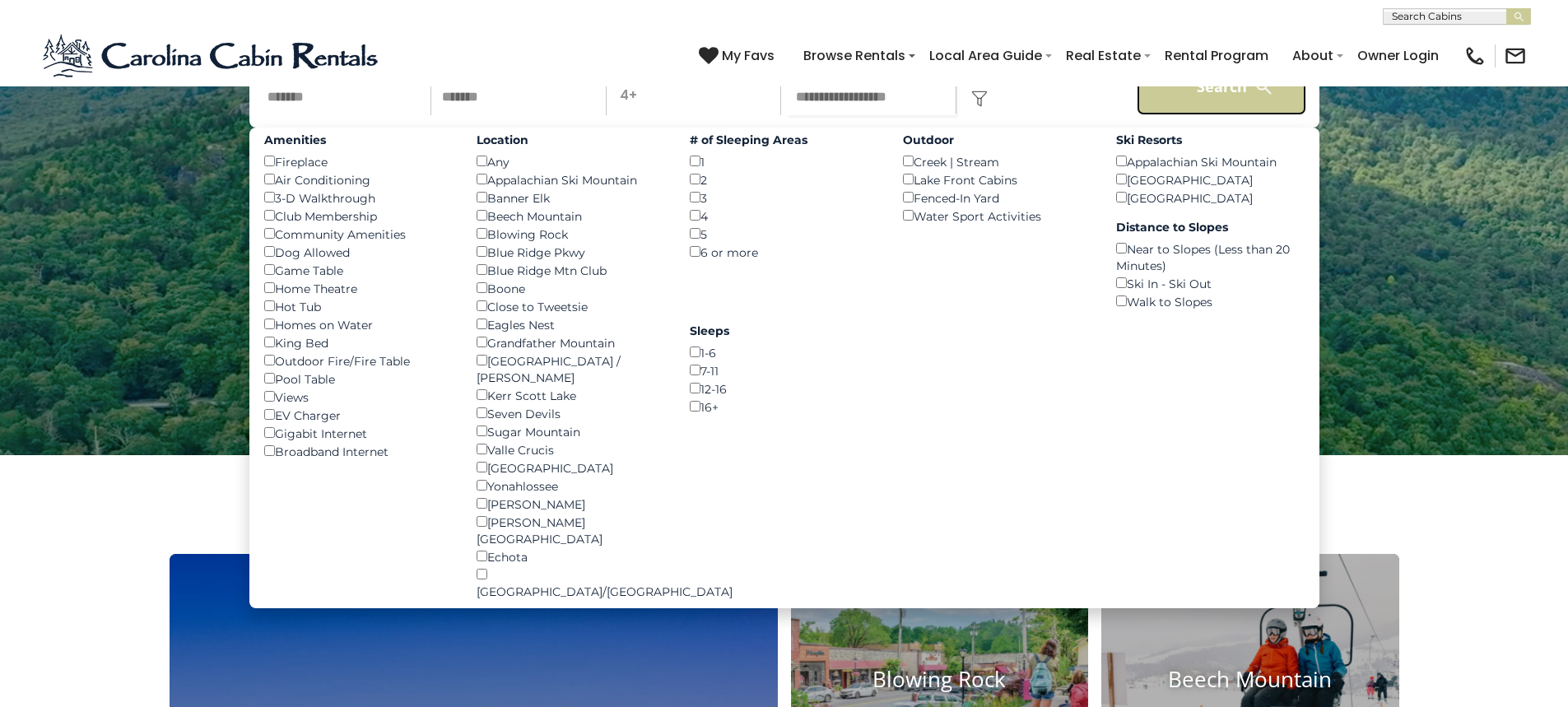
click at [1245, 115] on button "Search" at bounding box center [1222, 85] width 170 height 57
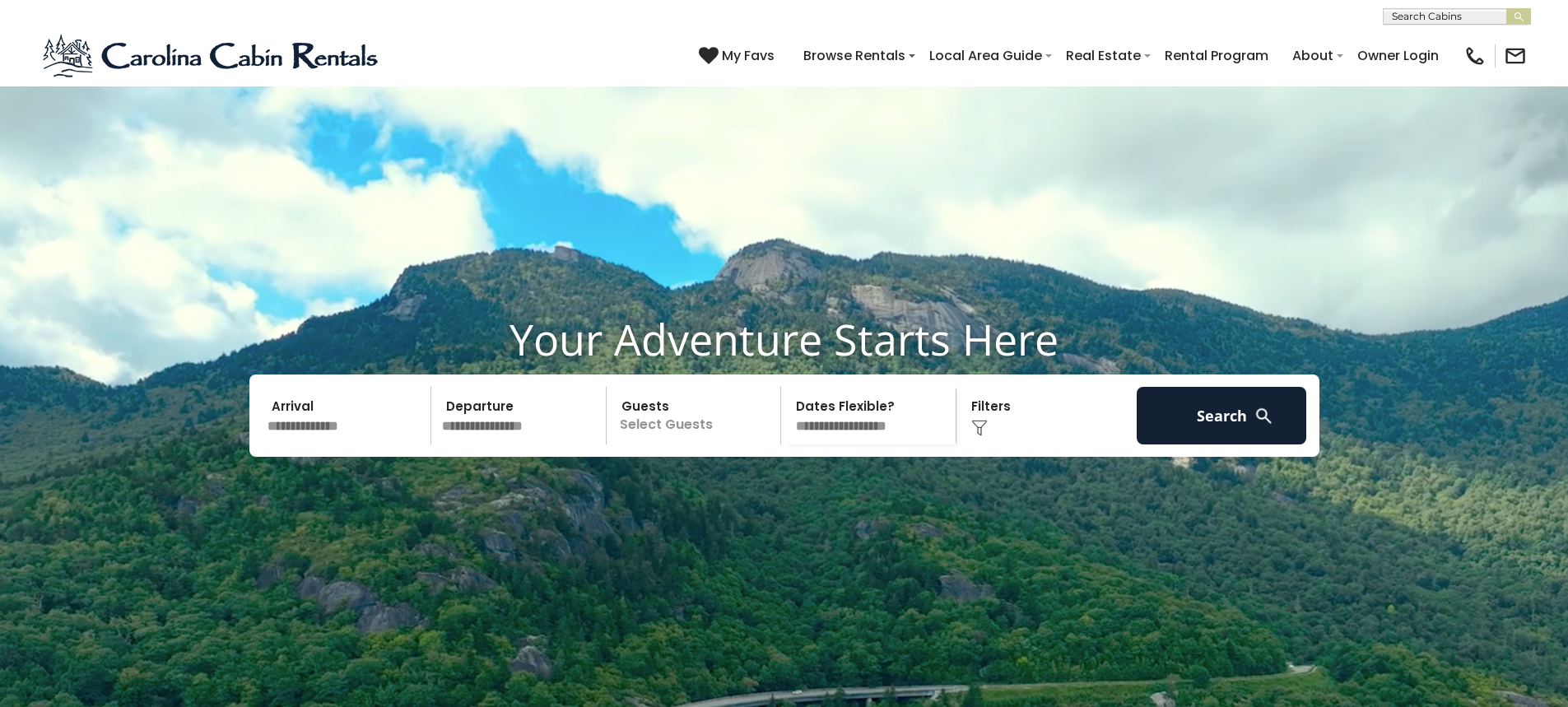
scroll to position [330, 0]
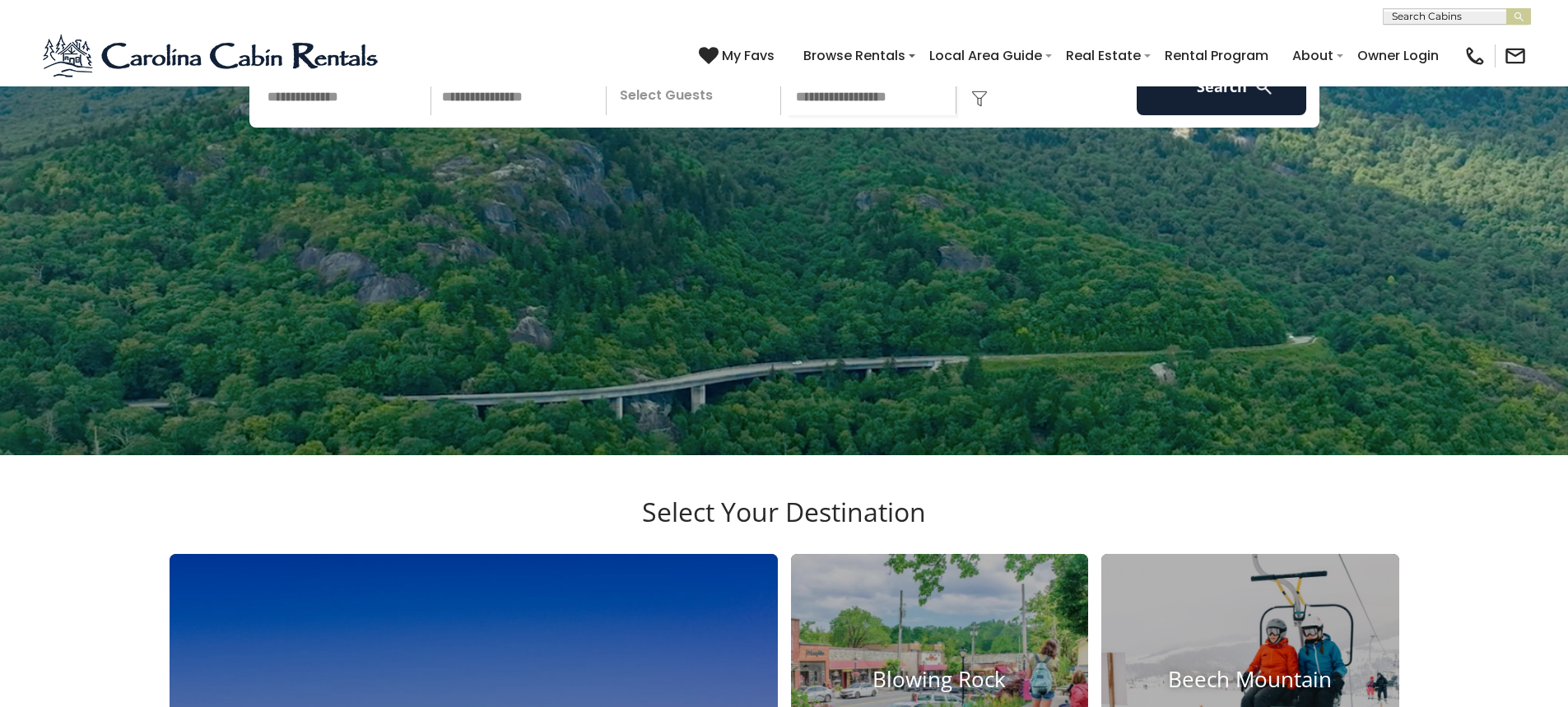
click at [363, 115] on input "text" at bounding box center [346, 85] width 170 height 57
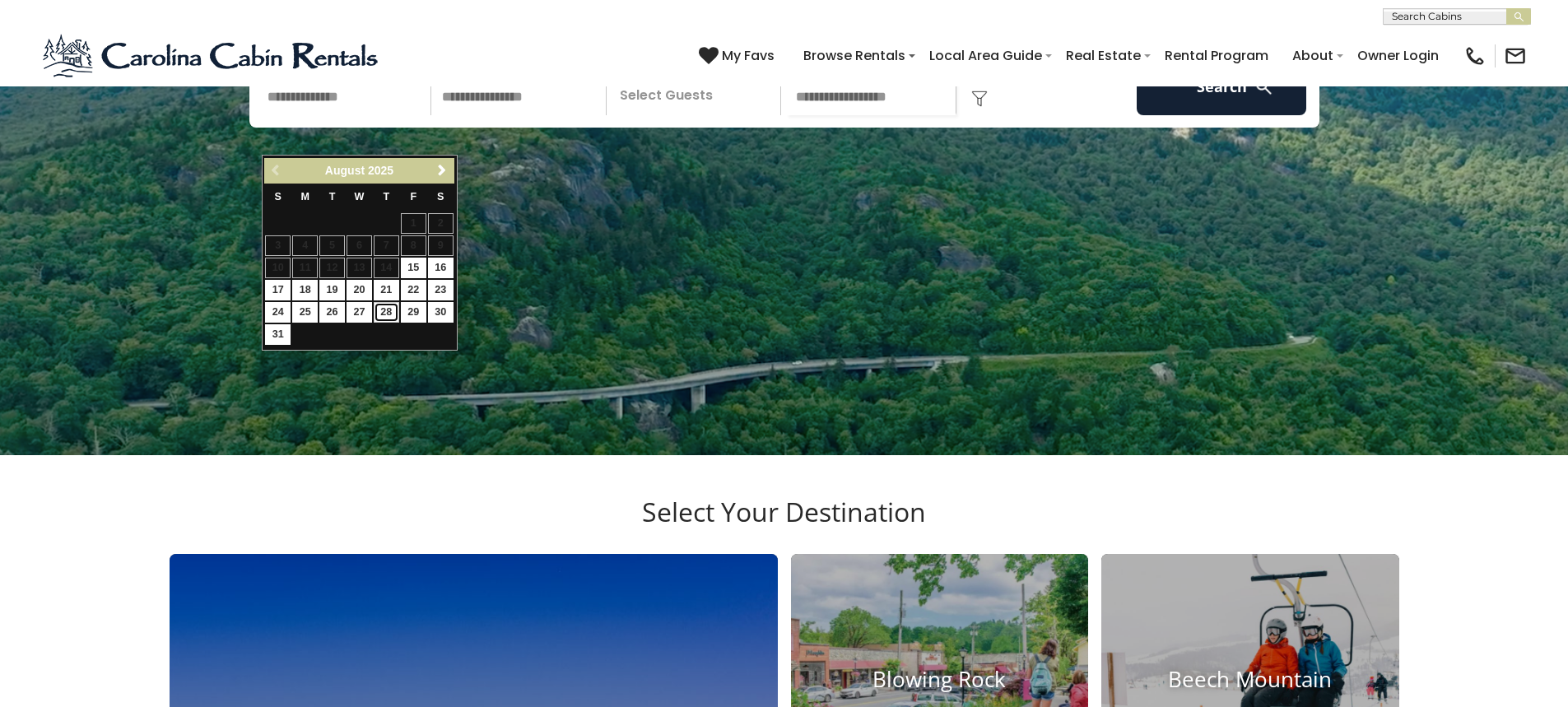
click at [393, 312] on link "28" at bounding box center [386, 313] width 25 height 21
type input "*******"
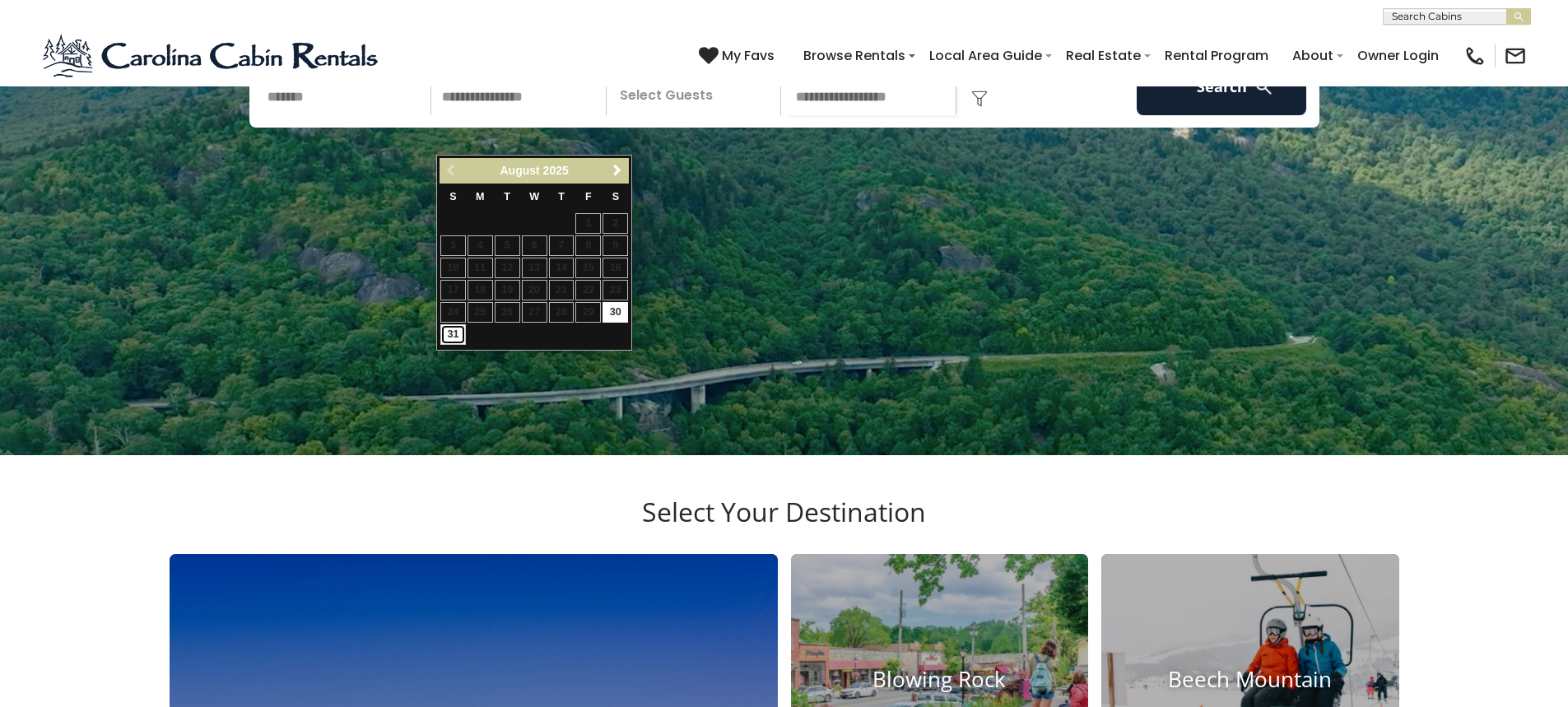
click at [453, 339] on link "31" at bounding box center [453, 334] width 25 height 21
type input "*******"
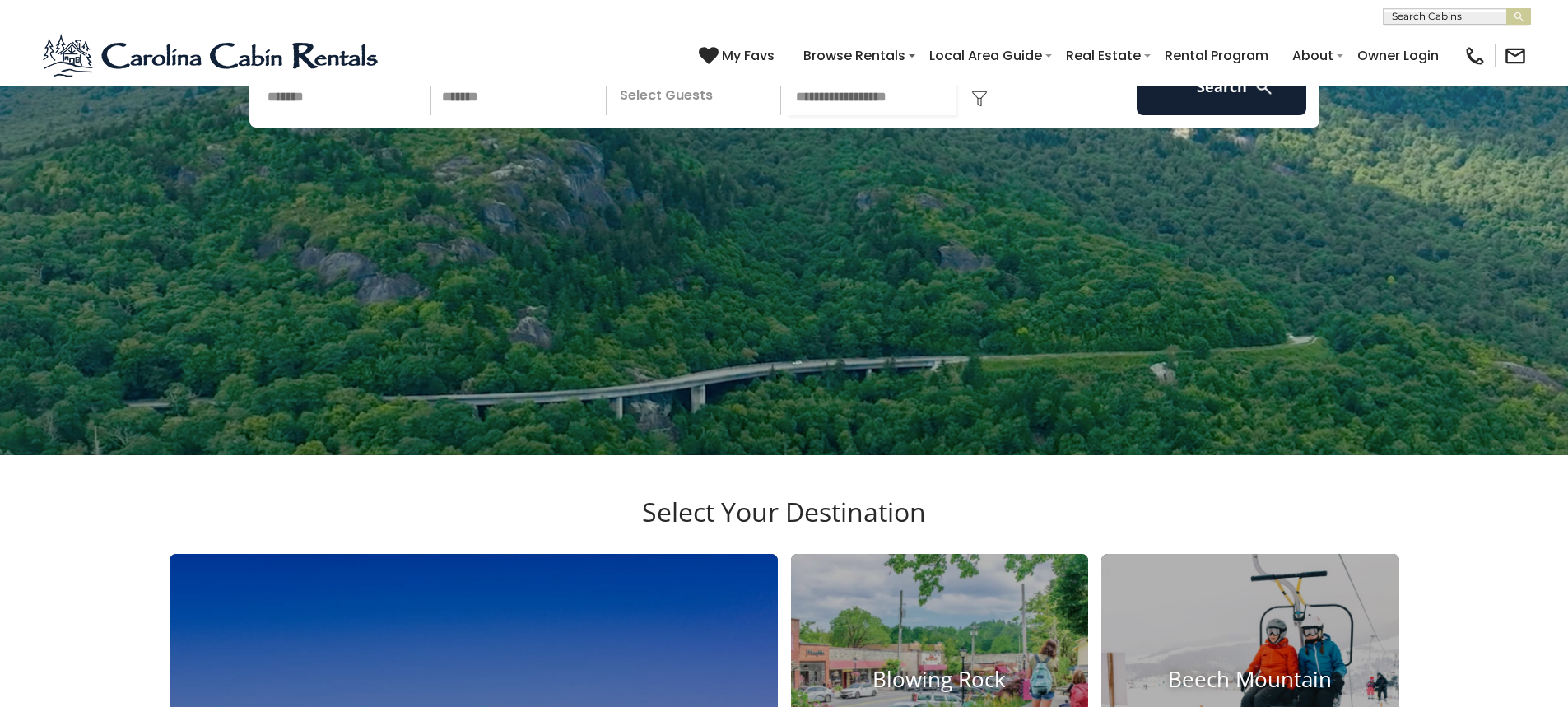
click at [712, 115] on p "Select Guests" at bounding box center [696, 85] width 170 height 57
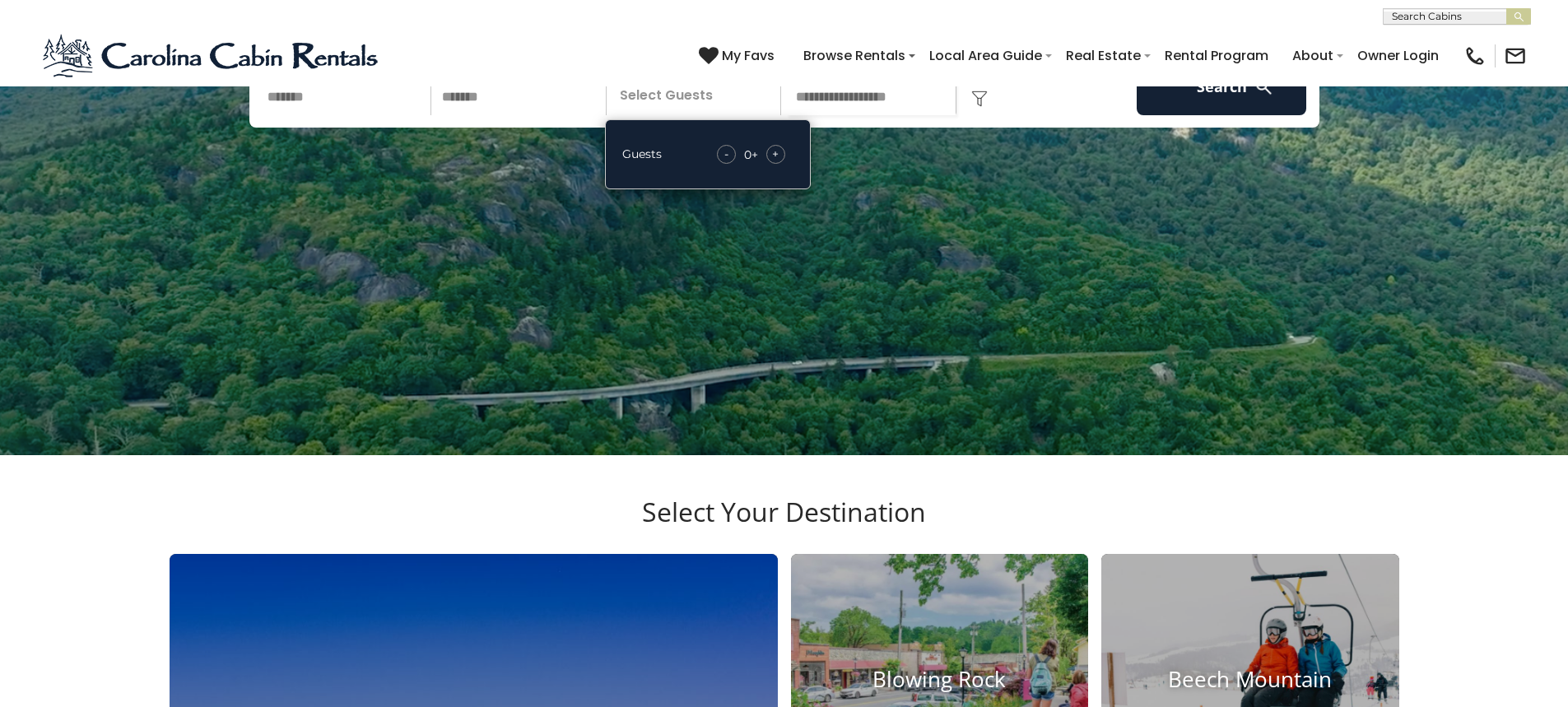
click at [779, 163] on div "+" at bounding box center [776, 154] width 19 height 19
click at [985, 107] on img at bounding box center [979, 99] width 17 height 17
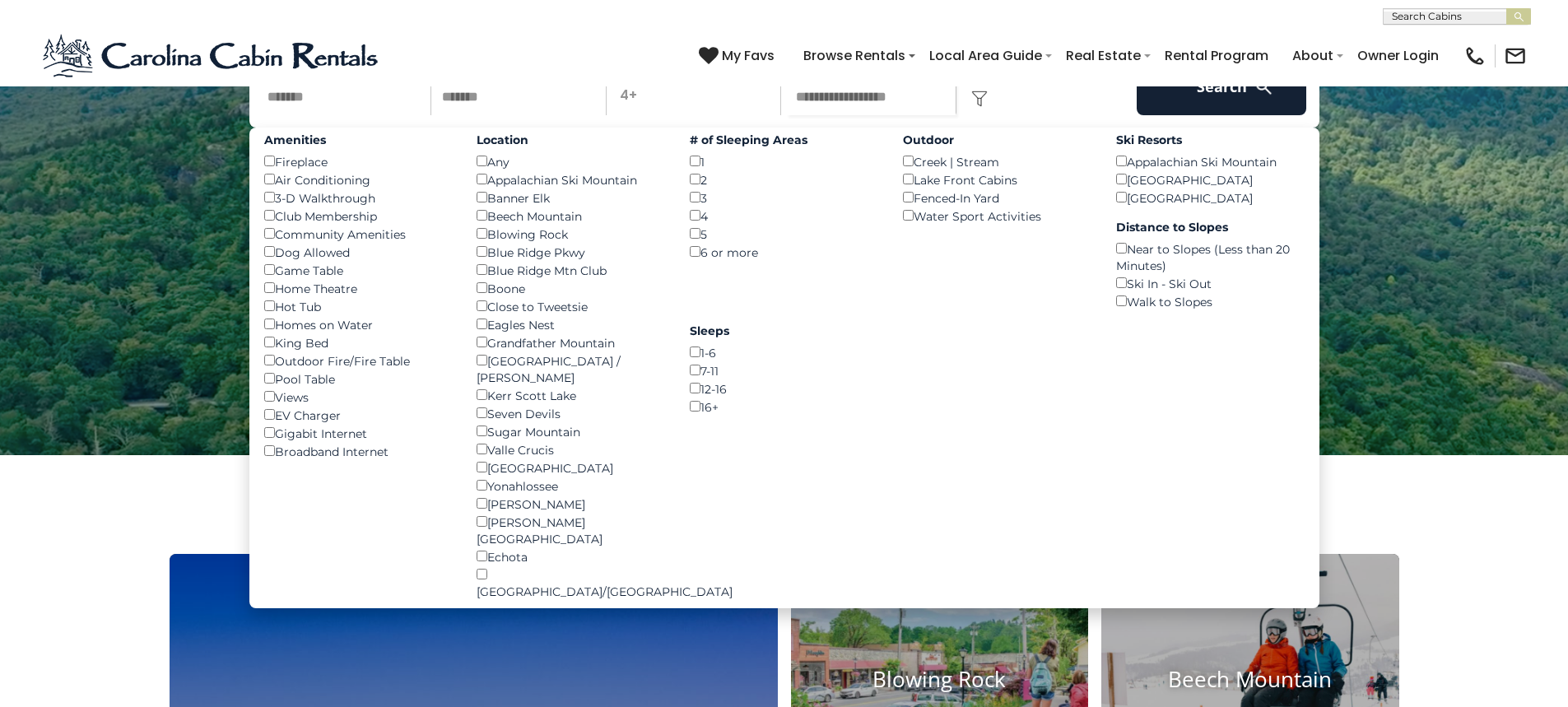
click at [476, 257] on div "Location Any () Appalachian Ski Mountain () Banner Elk () Beech Mountain () Blo…" at bounding box center [570, 363] width 213 height 472
click at [1230, 115] on button "Search" at bounding box center [1222, 85] width 170 height 57
